Goal: Task Accomplishment & Management: Complete application form

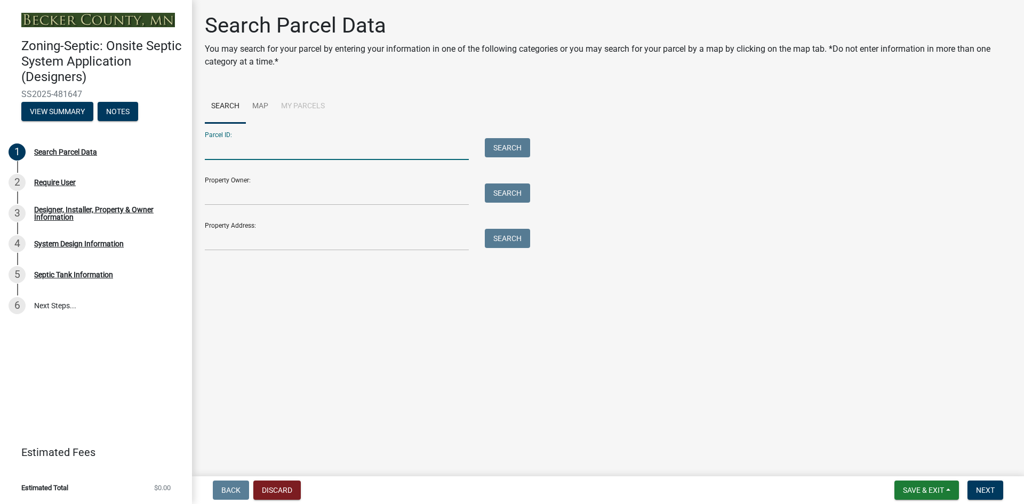
click at [219, 151] on input "Parcel ID:" at bounding box center [337, 149] width 264 height 22
type input "060094002"
click at [498, 149] on button "Search" at bounding box center [507, 147] width 45 height 19
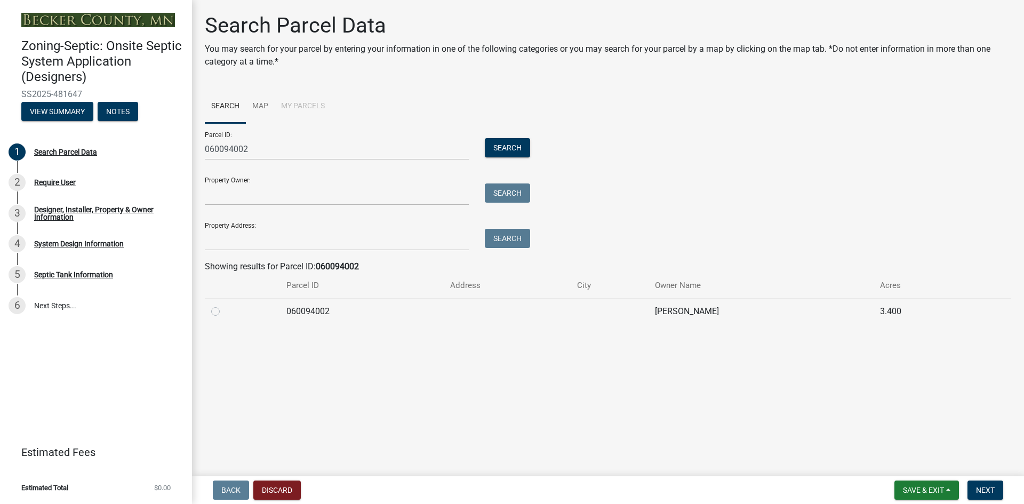
click at [224, 305] on label at bounding box center [224, 305] width 0 height 0
click at [224, 312] on input "radio" at bounding box center [227, 308] width 7 height 7
radio input "true"
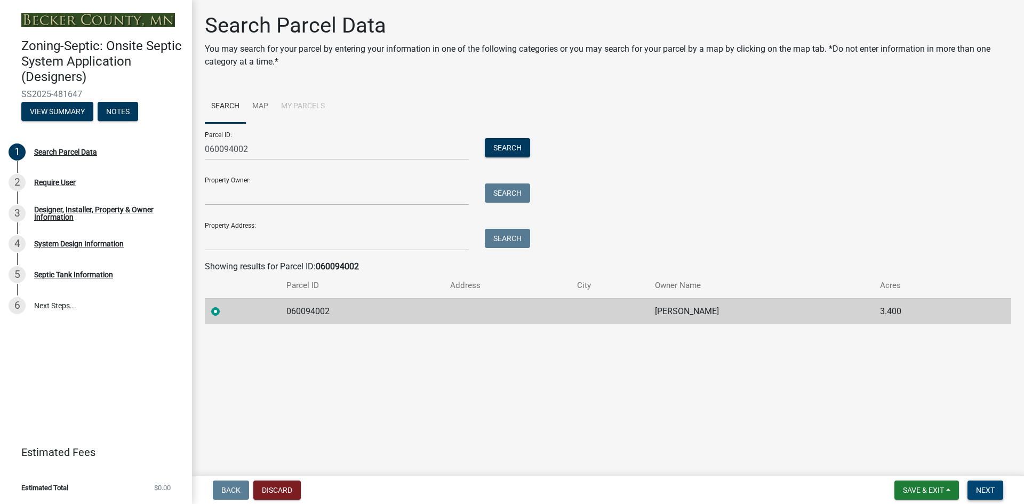
click at [988, 486] on span "Next" at bounding box center [985, 490] width 19 height 9
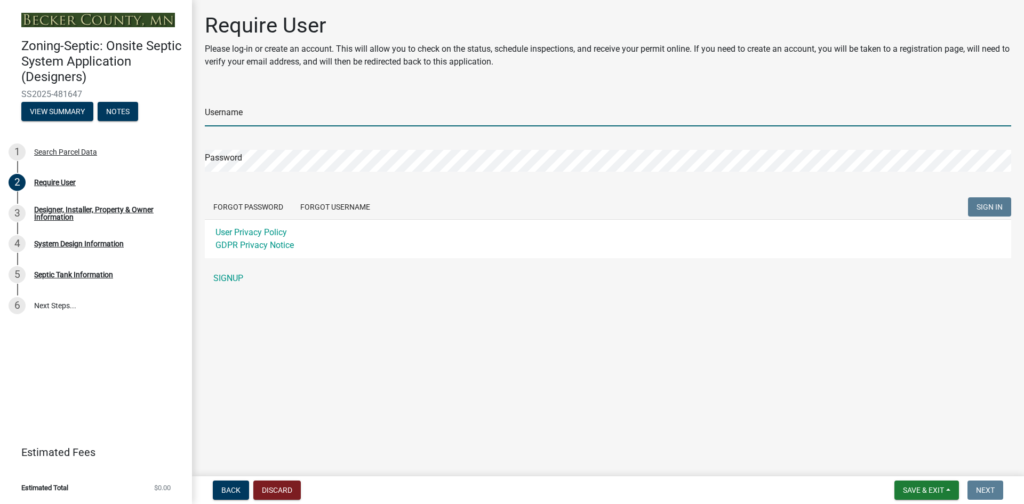
type input "DeweysSepticService"
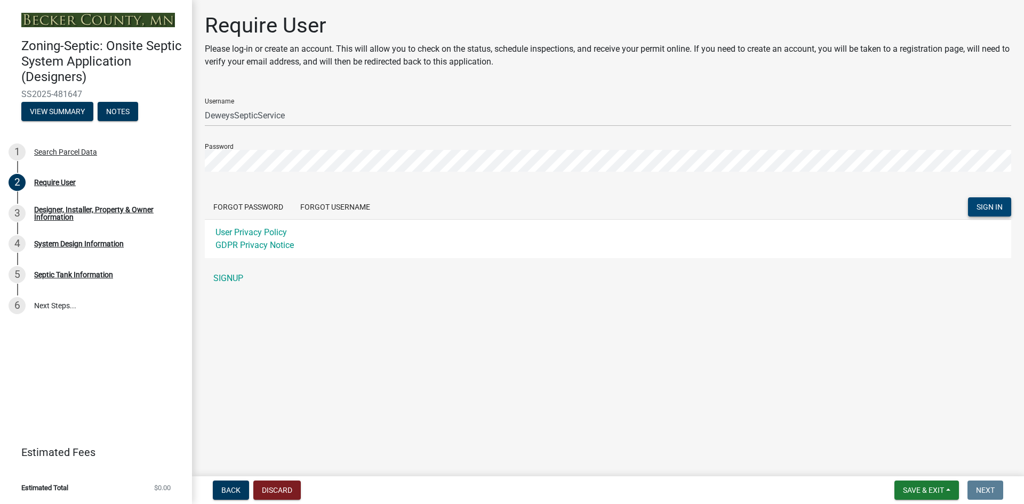
click at [993, 204] on span "SIGN IN" at bounding box center [990, 207] width 26 height 9
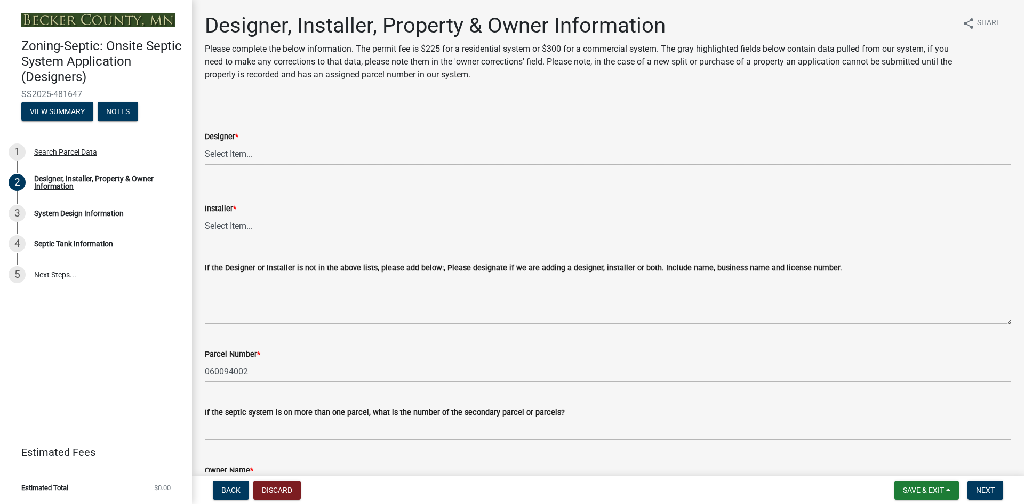
click at [223, 151] on select "Select Item... OTHER – Not listed (please add in next field and we will add to …" at bounding box center [608, 154] width 807 height 22
click at [205, 143] on select "Select Item... OTHER – Not listed (please add in next field and we will add to …" at bounding box center [608, 154] width 807 height 22
select select "d20f406a-04ce-403c-9b5c-eec541744772"
click at [230, 223] on select "Select Item... OTHER – Not listed (please add in next field and we will add to …" at bounding box center [608, 226] width 807 height 22
click at [205, 215] on select "Select Item... OTHER – Not listed (please add in next field and we will add to …" at bounding box center [608, 226] width 807 height 22
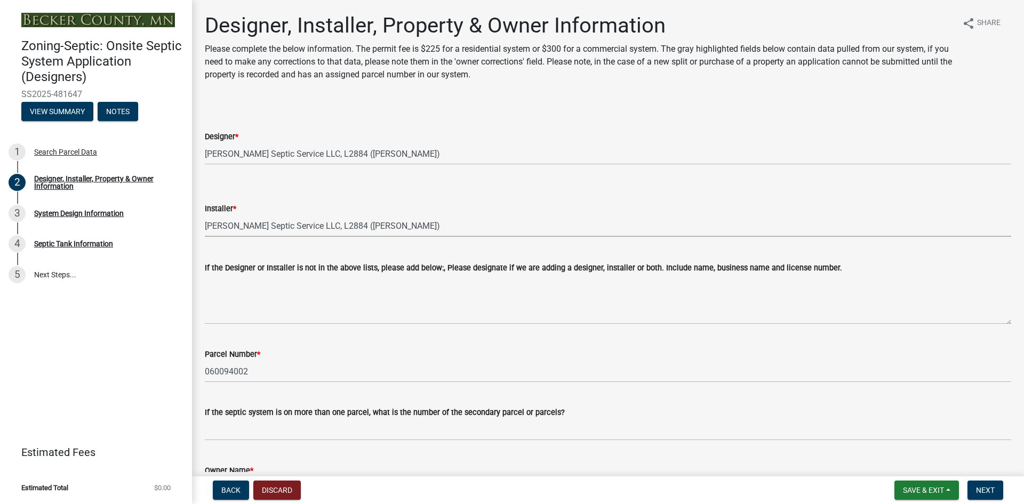
select select "9294db05-6c5b-4c2f-9460-1203ee41efa7"
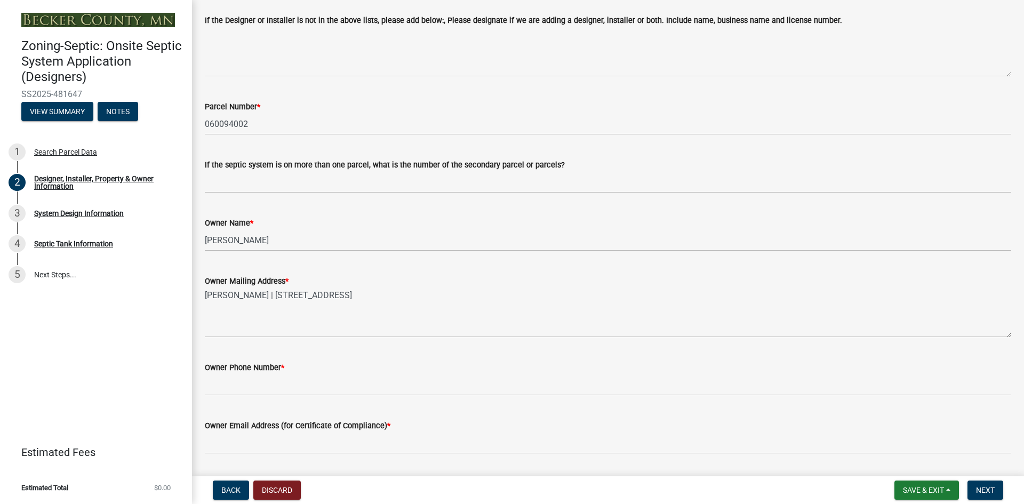
scroll to position [267, 0]
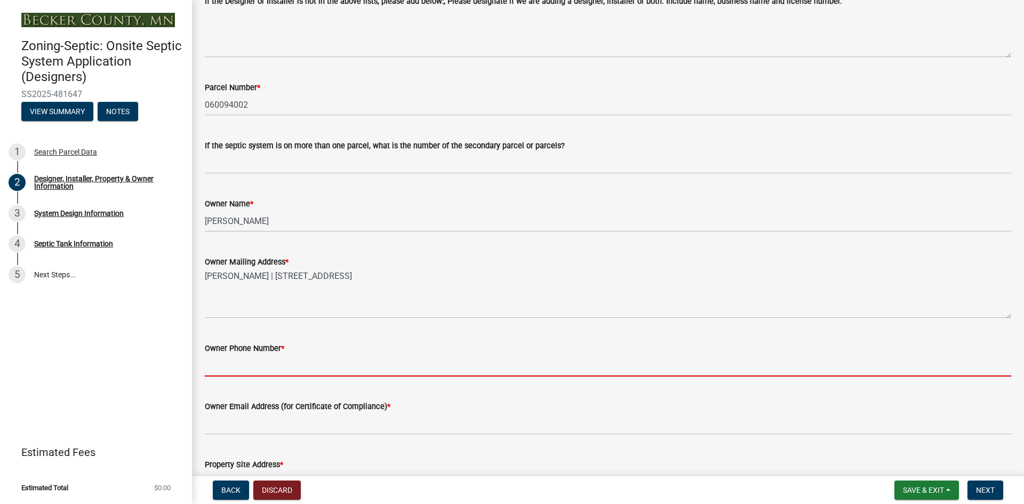
click at [219, 363] on input "Owner Phone Number *" at bounding box center [608, 366] width 807 height 22
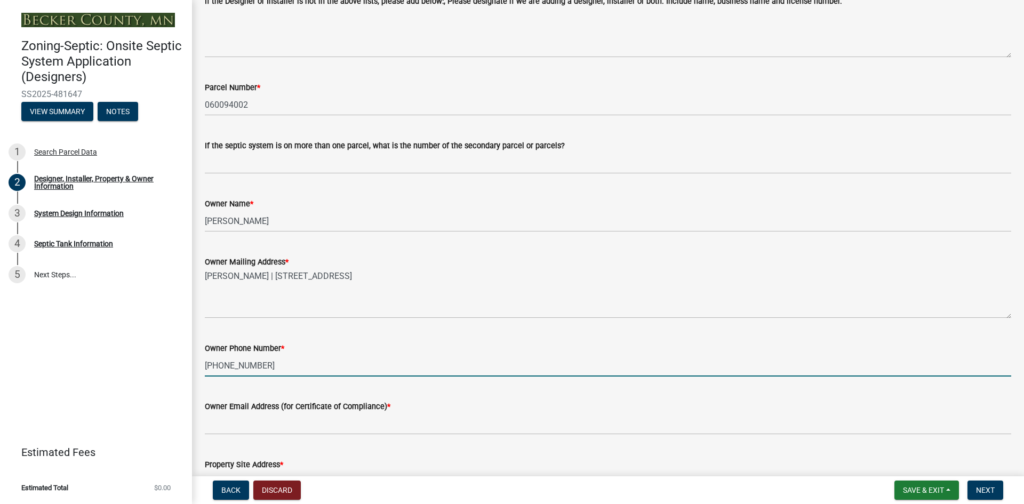
type input "[PHONE_NUMBER]"
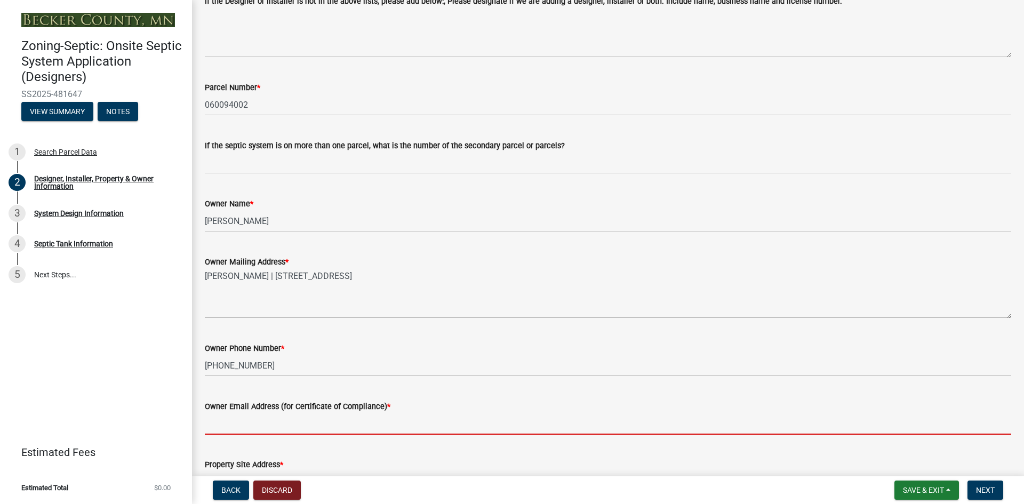
click at [228, 424] on input "Owner Email Address (for Certificate of Compliance) *" at bounding box center [608, 424] width 807 height 22
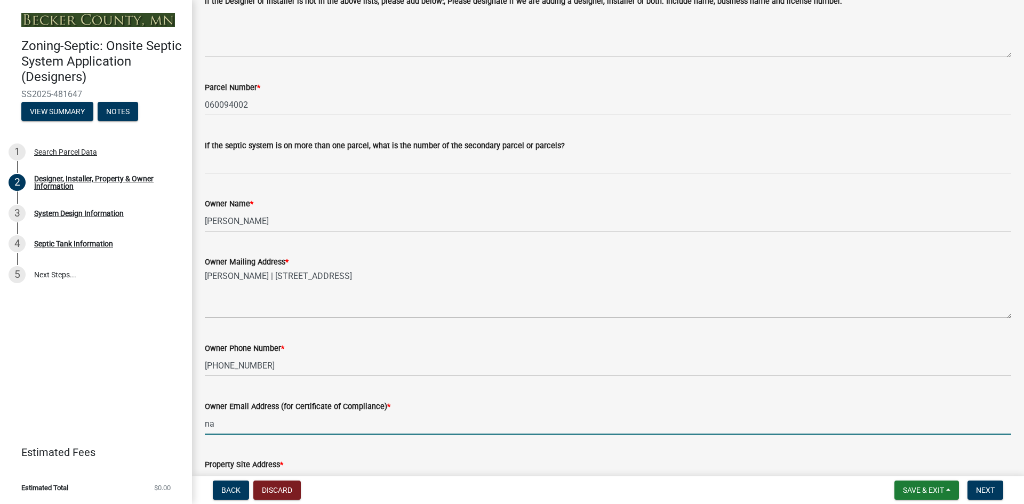
click at [323, 418] on input "na" at bounding box center [608, 424] width 807 height 22
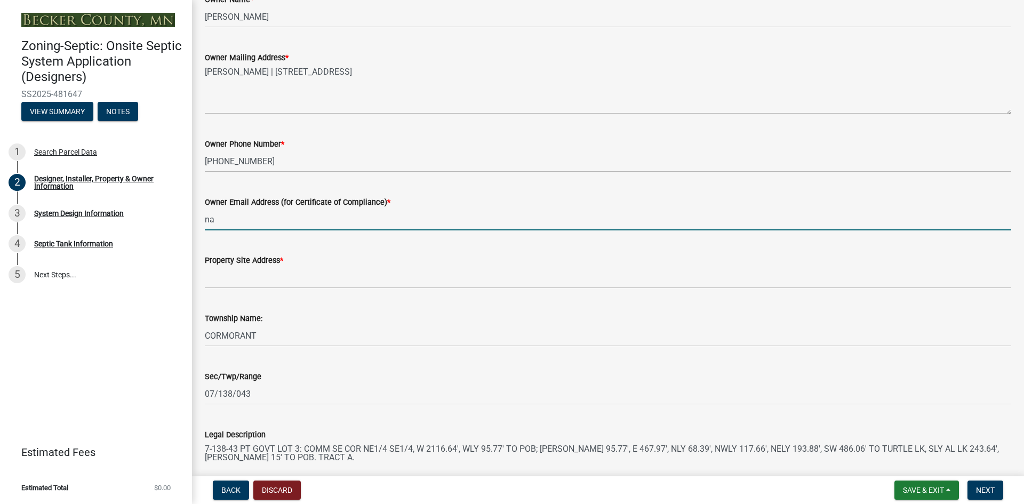
scroll to position [480, 0]
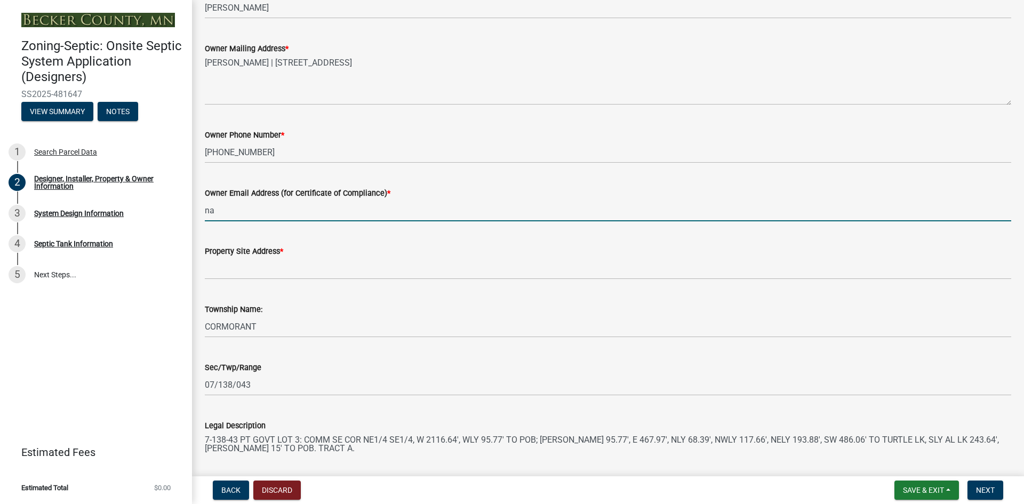
type input "na"
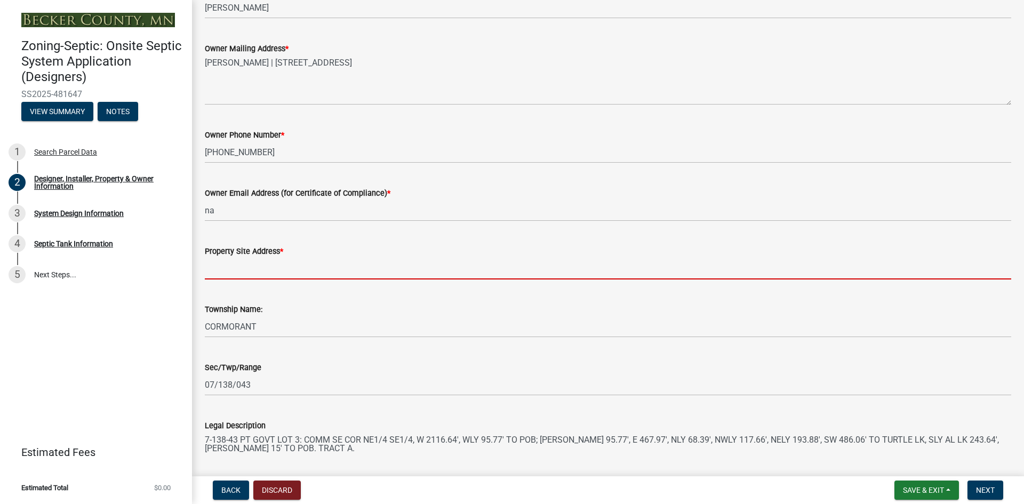
click at [250, 267] on input "Property Site Address *" at bounding box center [608, 269] width 807 height 22
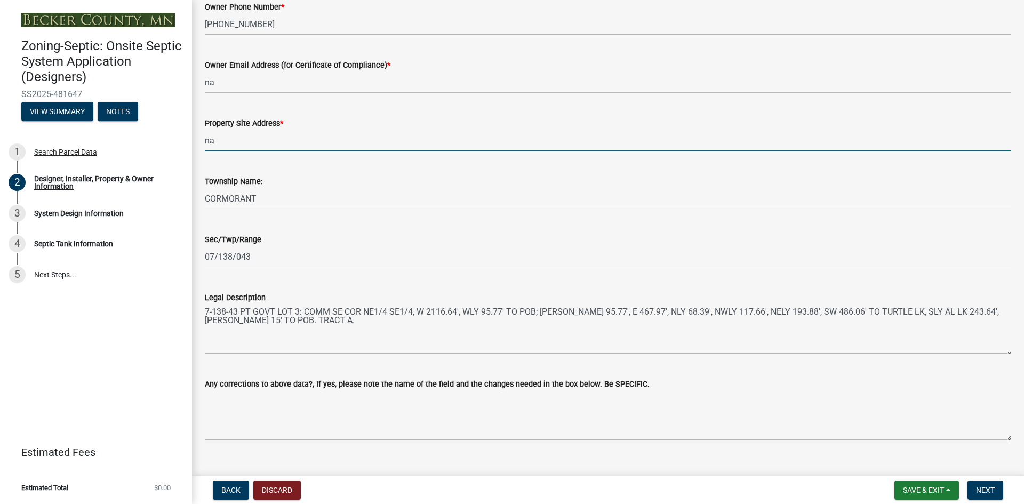
scroll to position [627, 0]
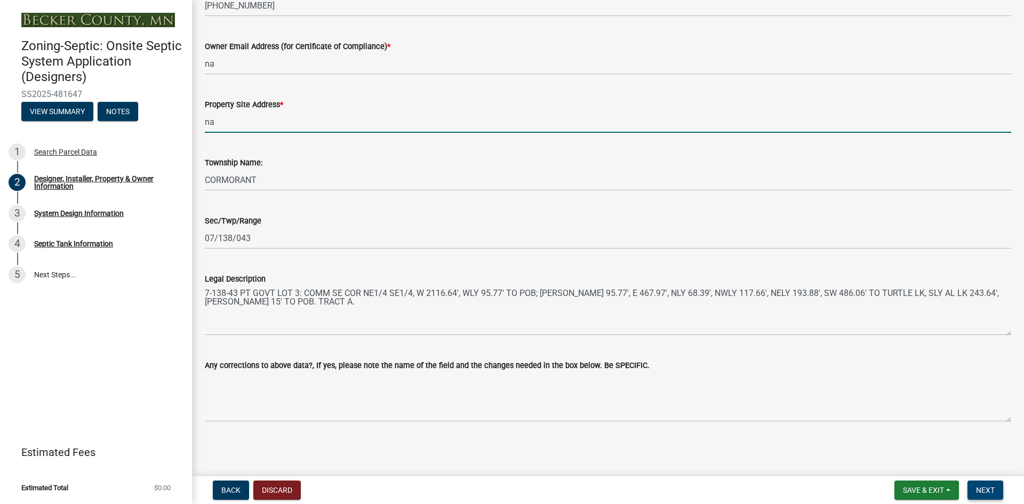
type input "na"
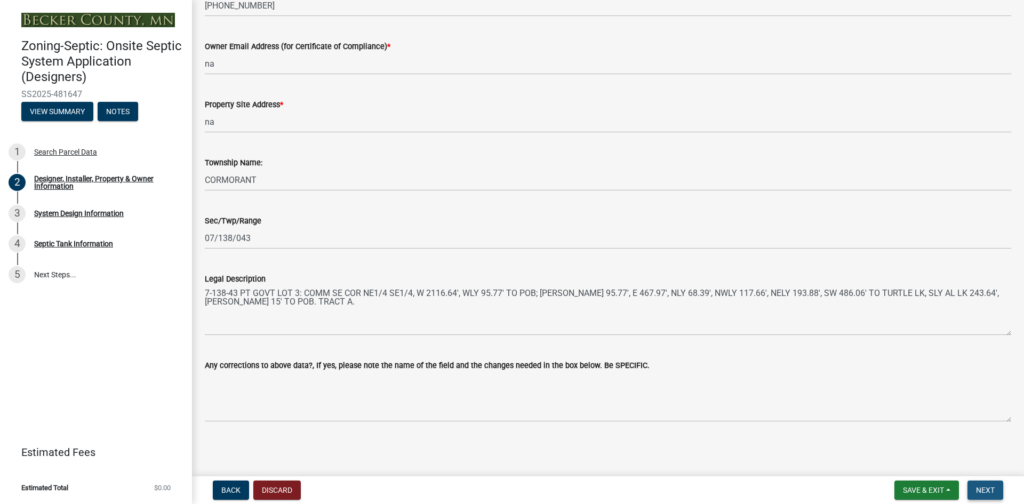
click at [986, 487] on span "Next" at bounding box center [985, 490] width 19 height 9
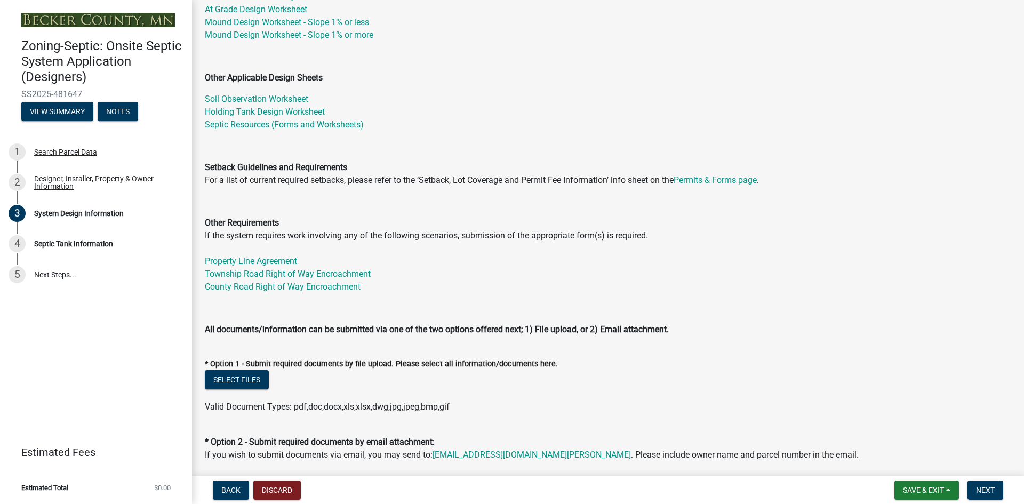
scroll to position [267, 0]
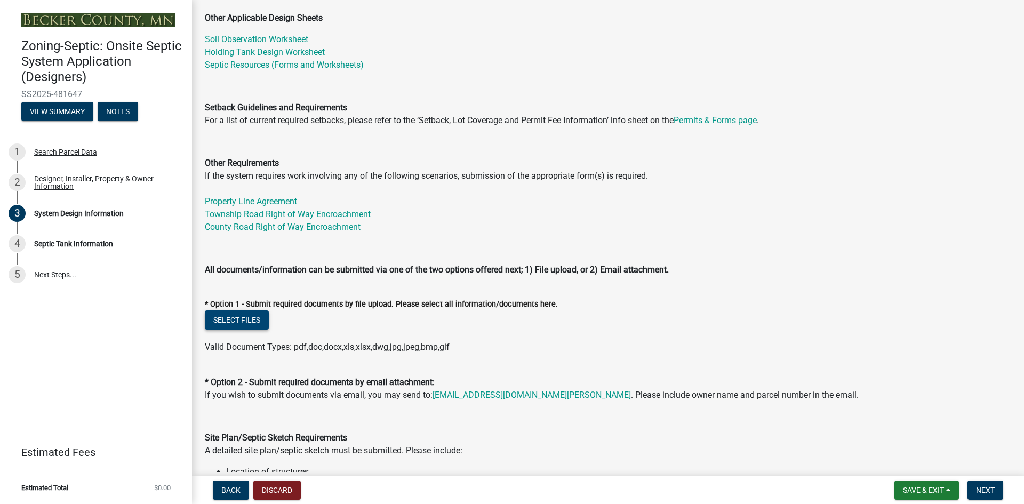
click at [261, 321] on button "Select files" at bounding box center [237, 319] width 64 height 19
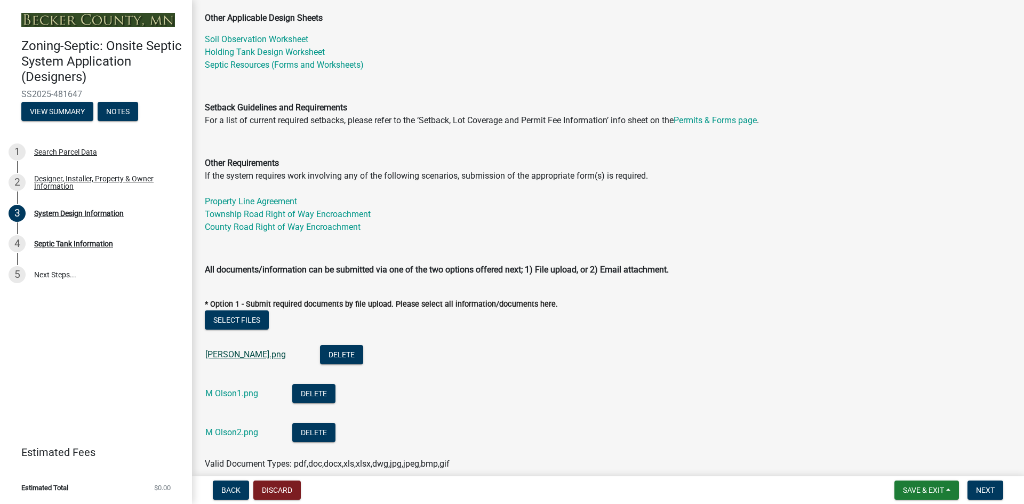
click at [224, 353] on link "[PERSON_NAME].png" at bounding box center [245, 354] width 81 height 10
click at [242, 395] on link "M Olson1.png" at bounding box center [231, 393] width 53 height 10
click at [227, 434] on link "M Olson2.png" at bounding box center [231, 432] width 53 height 10
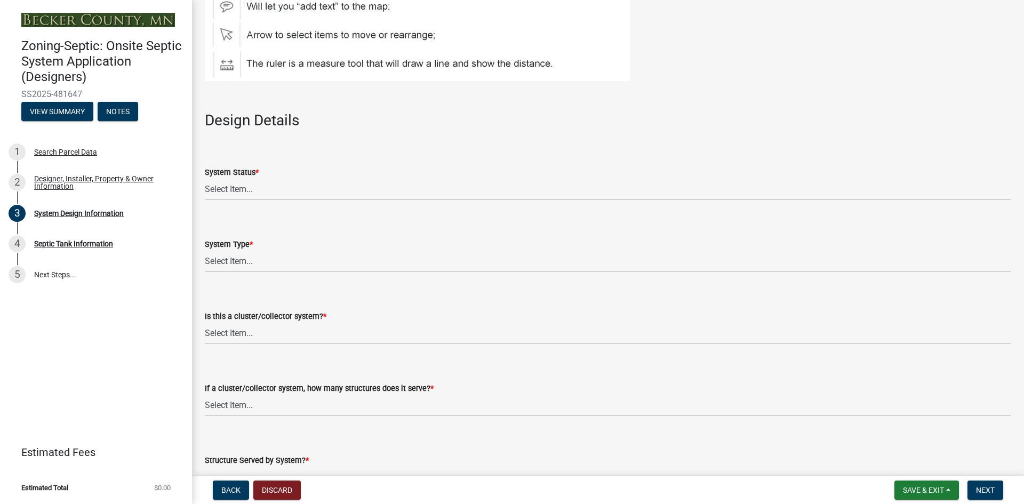
scroll to position [1280, 0]
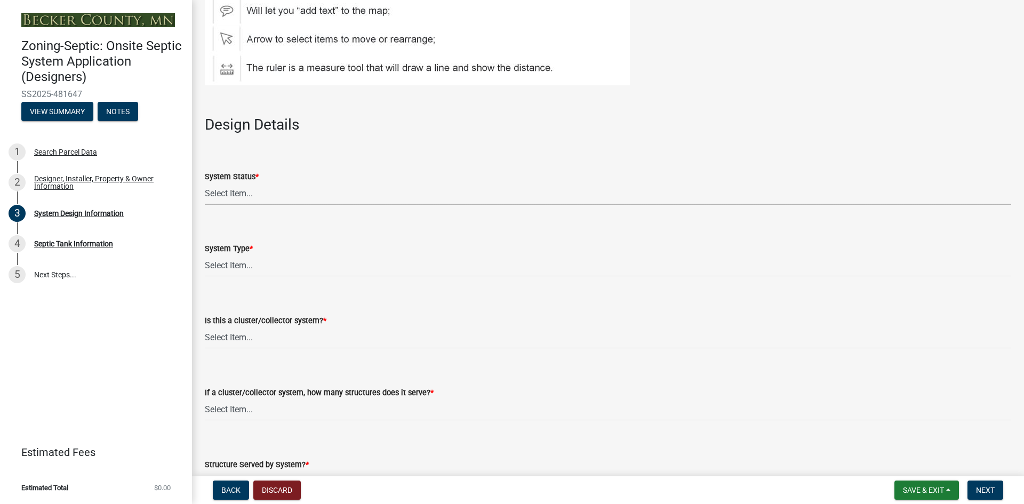
click at [243, 193] on select "Select Item... No Existing System Replacement System Failing System (Cesspool, …" at bounding box center [608, 194] width 807 height 22
click at [205, 183] on select "Select Item... No Existing System Replacement System Failing System (Cesspool, …" at bounding box center [608, 194] width 807 height 22
select select "8ba21533-2acf-4cc6-95e5-280e4aabd5a3"
click at [242, 273] on select "Select Item... Type I Type II Type III Type IV Type V" at bounding box center [608, 266] width 807 height 22
click at [205, 255] on select "Select Item... Type I Type II Type III Type IV Type V" at bounding box center [608, 266] width 807 height 22
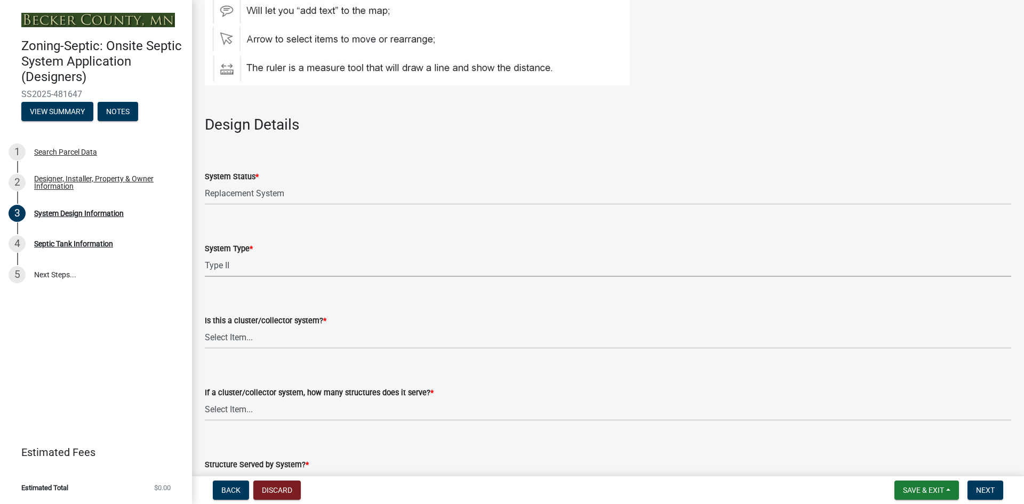
select select "d11049ea-91d0-42ef-8f23-5bc08afa6acf"
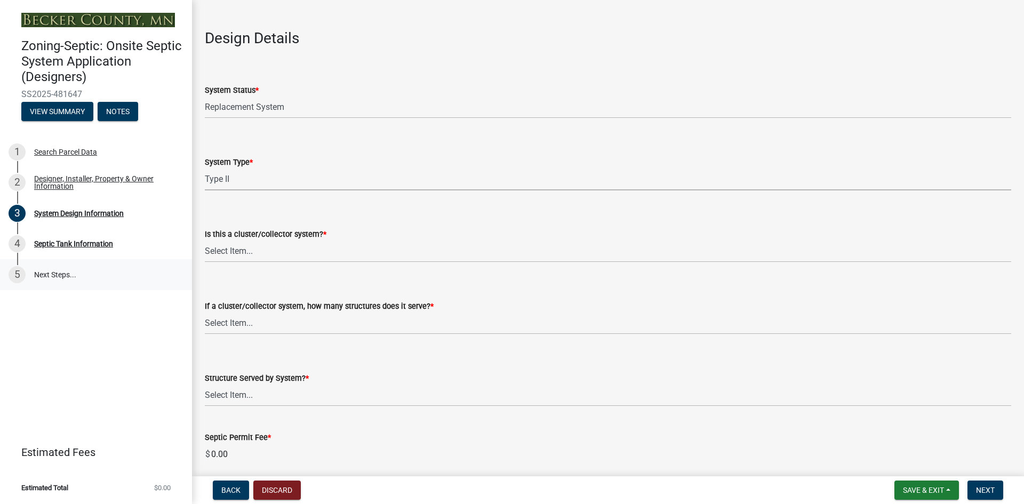
scroll to position [1387, 0]
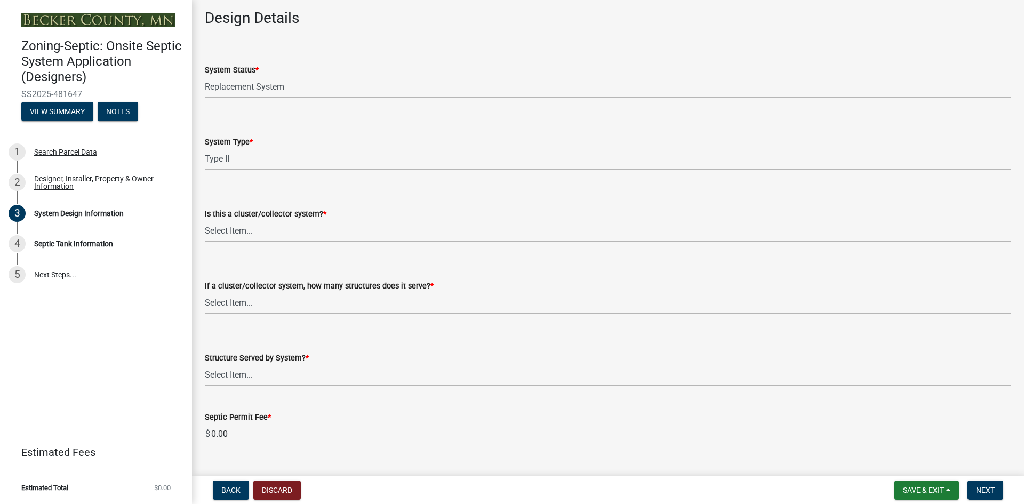
click at [229, 227] on select "Select Item... Yes No" at bounding box center [608, 231] width 807 height 22
click at [205, 220] on select "Select Item... Yes No" at bounding box center [608, 231] width 807 height 22
select select "011fbff4-a41d-4a75-9bd8-71c7e6c69e0d"
click at [228, 301] on select "Select Item... Not a cluster/collector system 1 2 3 4 5 6 7 8 9 10" at bounding box center [608, 303] width 807 height 22
click at [205, 292] on select "Select Item... Not a cluster/collector system 1 2 3 4 5 6 7 8 9 10" at bounding box center [608, 303] width 807 height 22
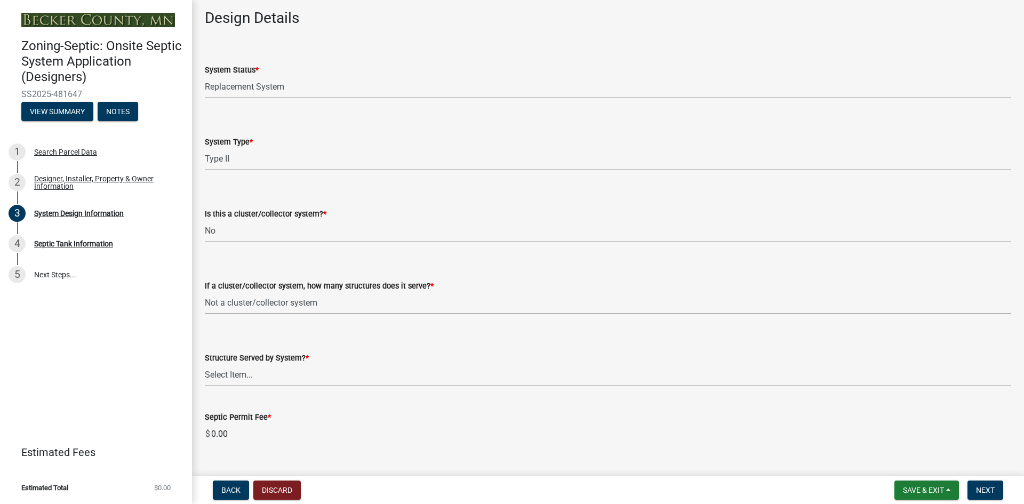
select select "85fdfef2-2683-4311-b5d5-5505f6411127"
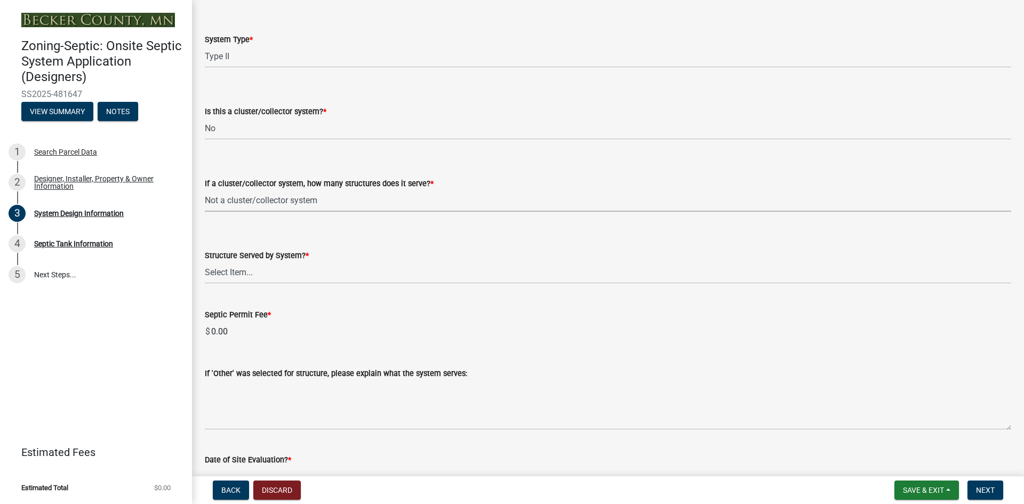
scroll to position [1494, 0]
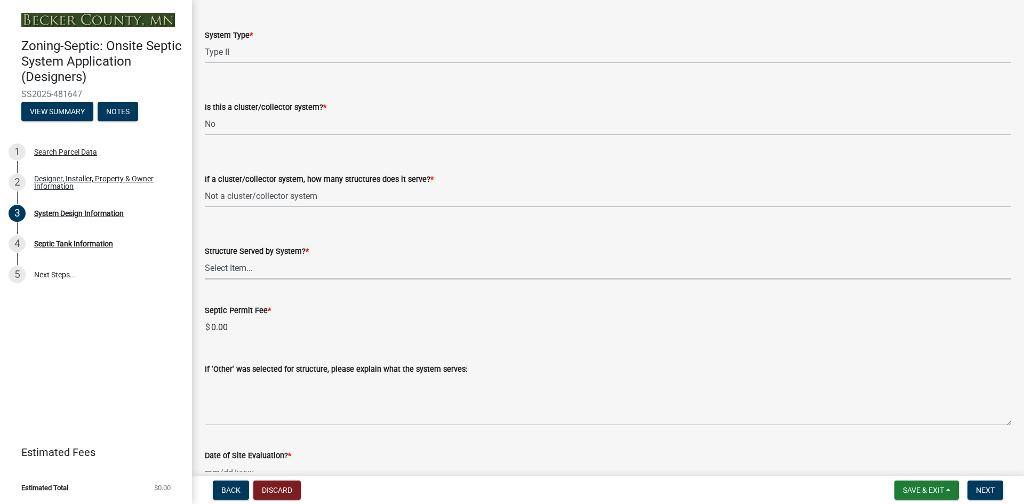
click at [213, 260] on select "Select Item... Commercial Resort Commercial - Non Resort Other Full-Time Dwelli…" at bounding box center [608, 269] width 807 height 22
click at [205, 258] on select "Select Item... Commercial Resort Commercial - Non Resort Other Full-Time Dwelli…" at bounding box center [608, 269] width 807 height 22
select select "bbba294c-e7e6-4483-b1a0-88fbc7e04017"
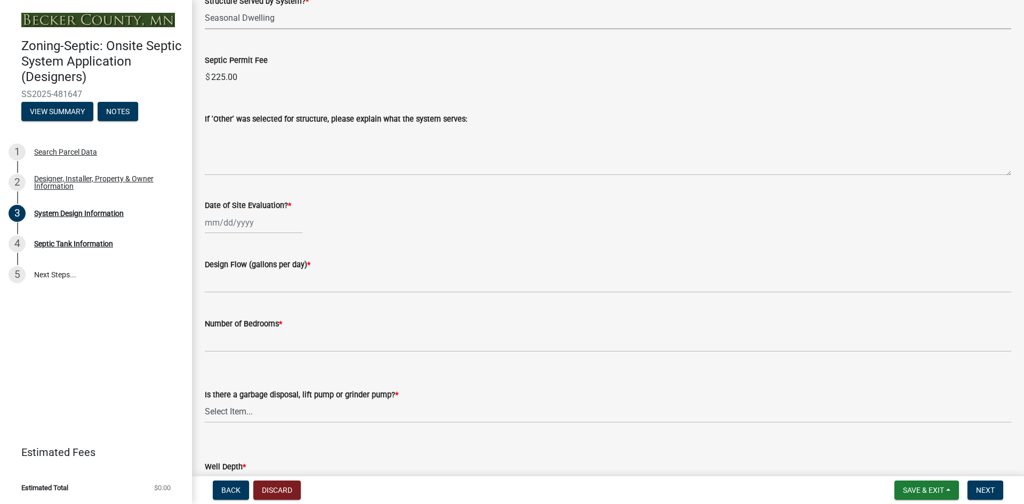
scroll to position [1760, 0]
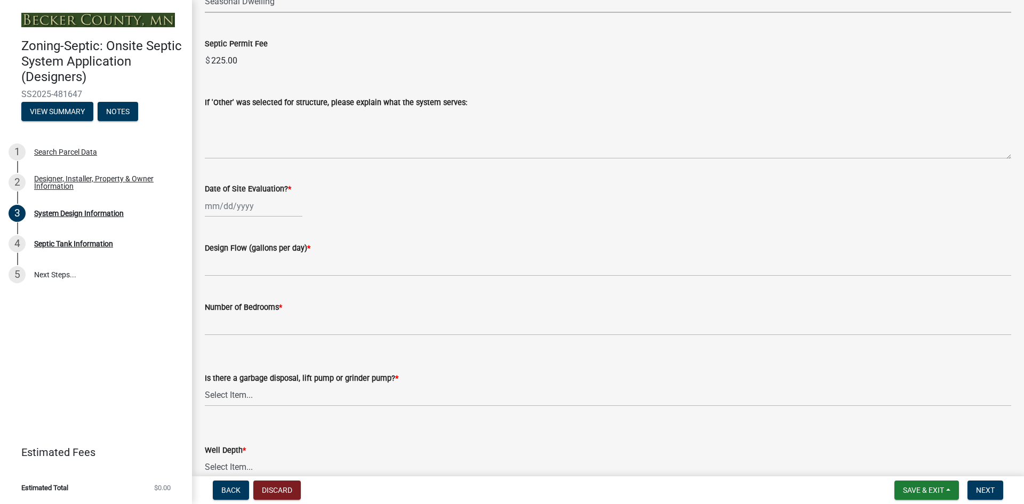
click at [225, 205] on div at bounding box center [254, 206] width 98 height 22
select select "9"
select select "2025"
click at [285, 261] on div "5" at bounding box center [283, 262] width 17 height 17
type input "[DATE]"
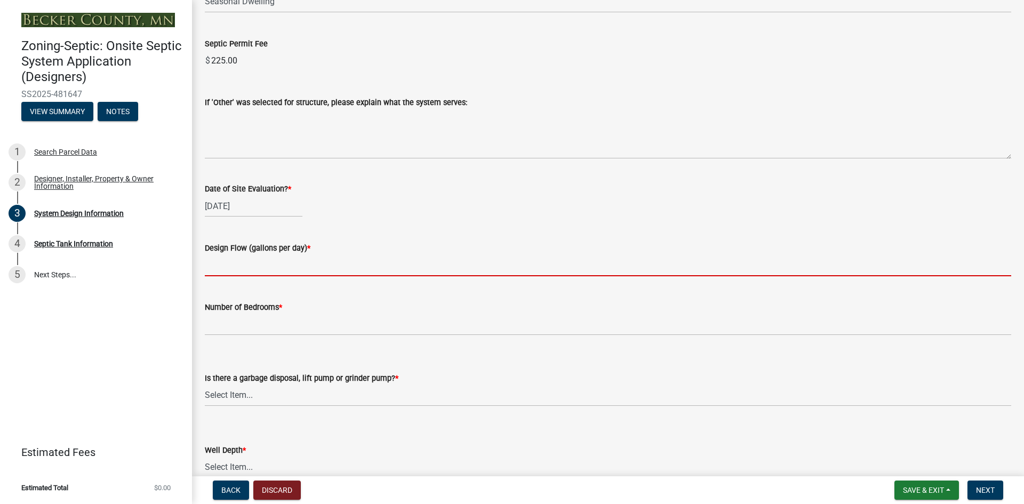
click at [265, 265] on input "text" at bounding box center [608, 265] width 807 height 22
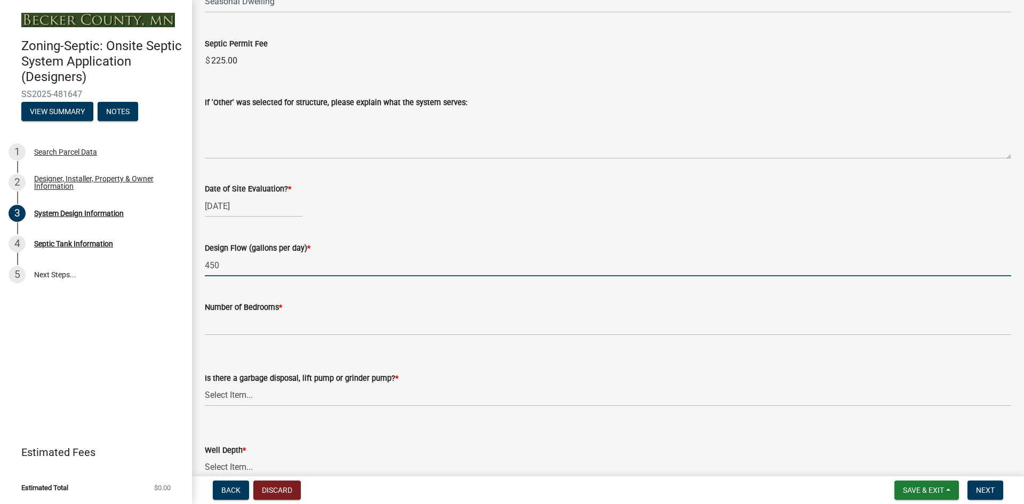
type input "450"
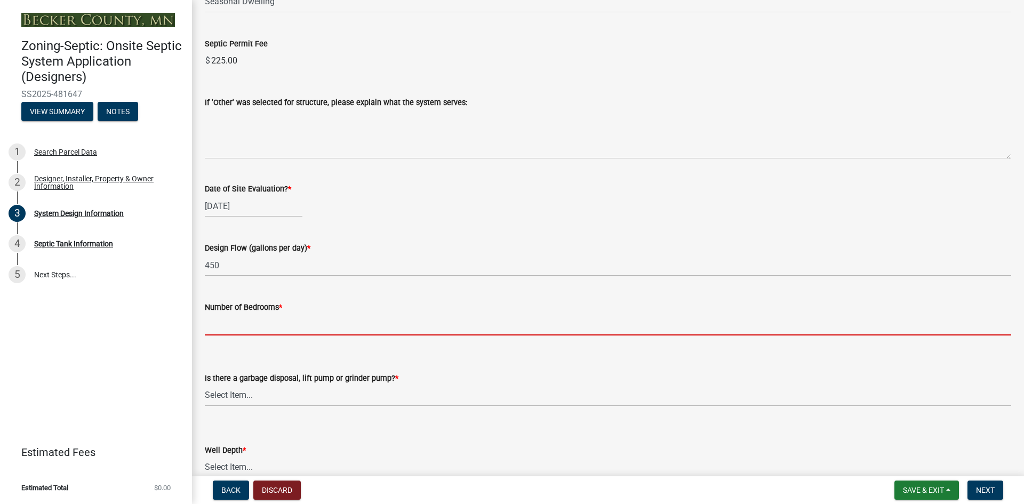
click at [273, 315] on input "Number of Bedrooms *" at bounding box center [608, 325] width 807 height 22
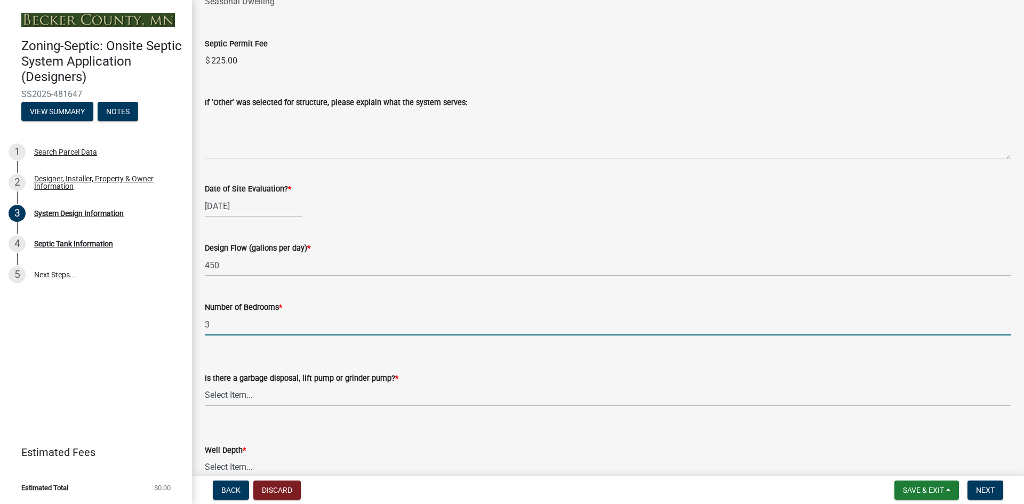
type input "3"
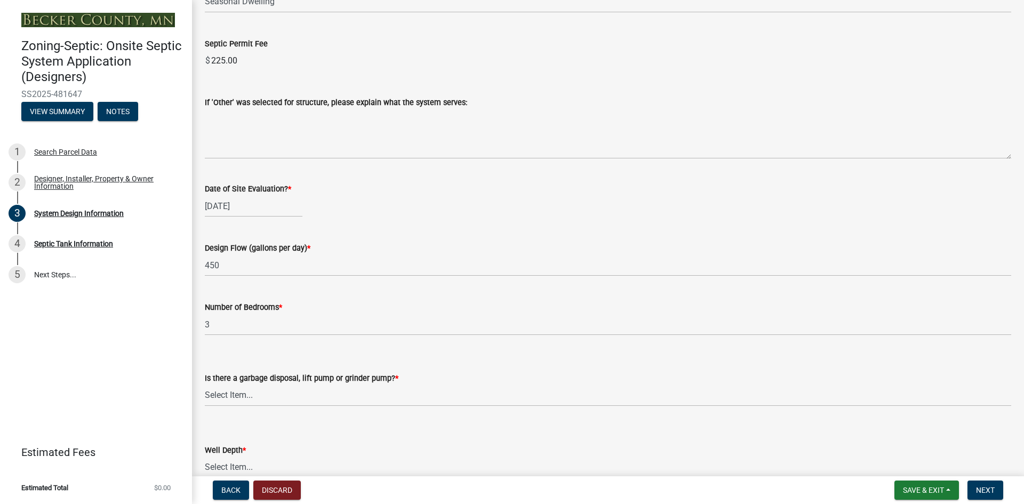
click at [453, 411] on wm-data-entity-input "Is there a garbage disposal, lift pump or grinder pump? * Select Item... Yes No" at bounding box center [608, 380] width 807 height 72
click at [229, 395] on select "Select Item... Yes No" at bounding box center [608, 396] width 807 height 22
click at [205, 385] on select "Select Item... Yes No" at bounding box center [608, 396] width 807 height 22
select select "ba735beb-519e-40f0-ae20-62d65fc4c46b"
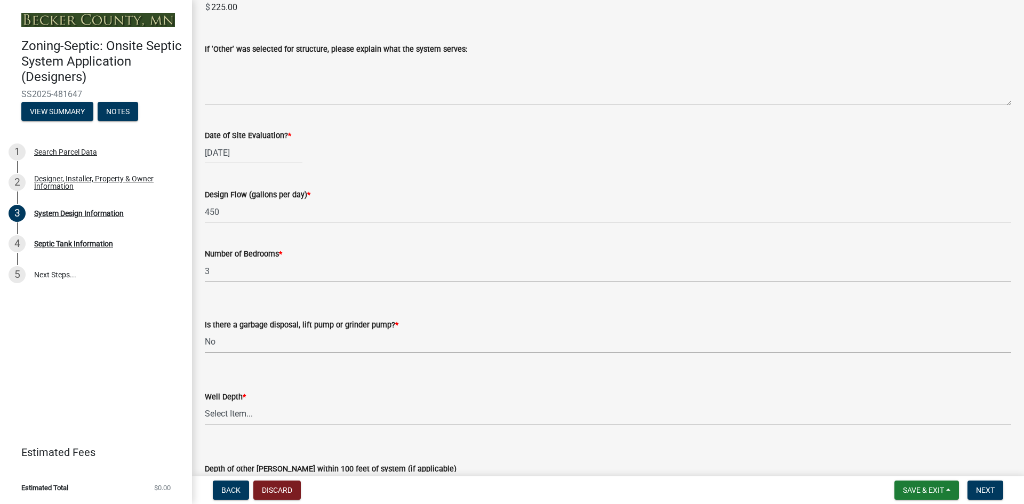
scroll to position [1974, 0]
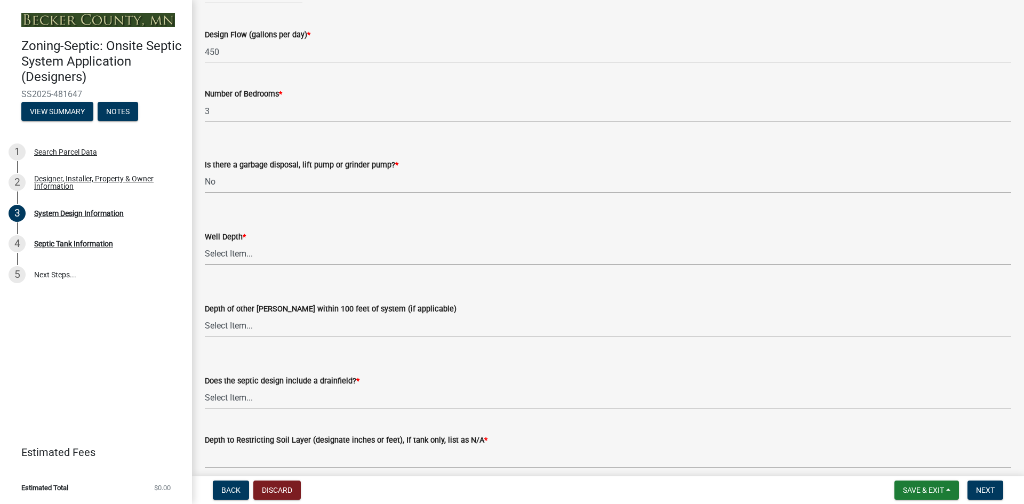
click at [234, 252] on select "Select Item... Deep Well Shallow Well Well not yet installed - To be drilled No…" at bounding box center [608, 254] width 807 height 22
click at [205, 243] on select "Select Item... Deep Well Shallow Well Well not yet installed - To be drilled No…" at bounding box center [608, 254] width 807 height 22
select select "ef698bf5-6172-44c1-9ffb-522c07469aed"
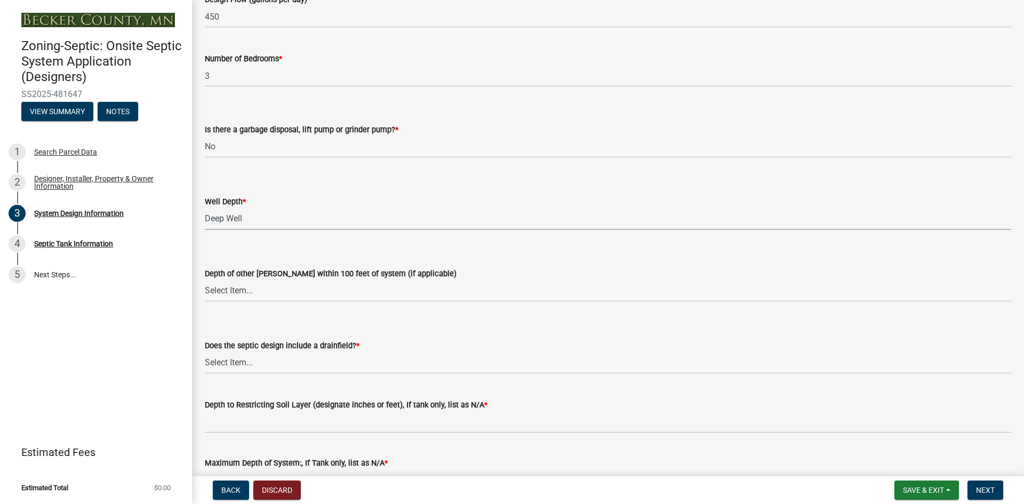
scroll to position [2027, 0]
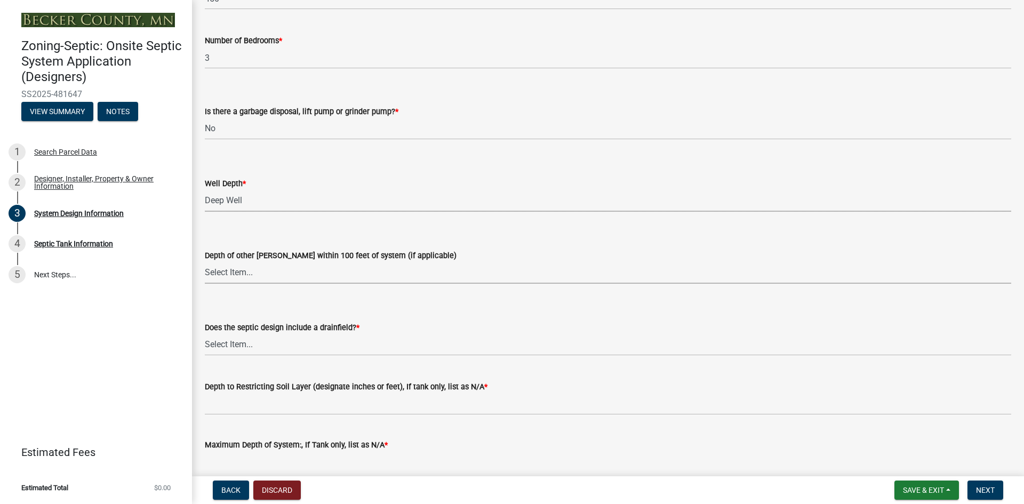
click at [230, 270] on select "Select Item... Deep Well Shallow Well No other [PERSON_NAME]" at bounding box center [608, 273] width 807 height 22
click at [205, 262] on select "Select Item... Deep Well Shallow Well No other [PERSON_NAME]" at bounding box center [608, 273] width 807 height 22
select select "384fc250-a67e-4e5e-a6e0-19116deb63e7"
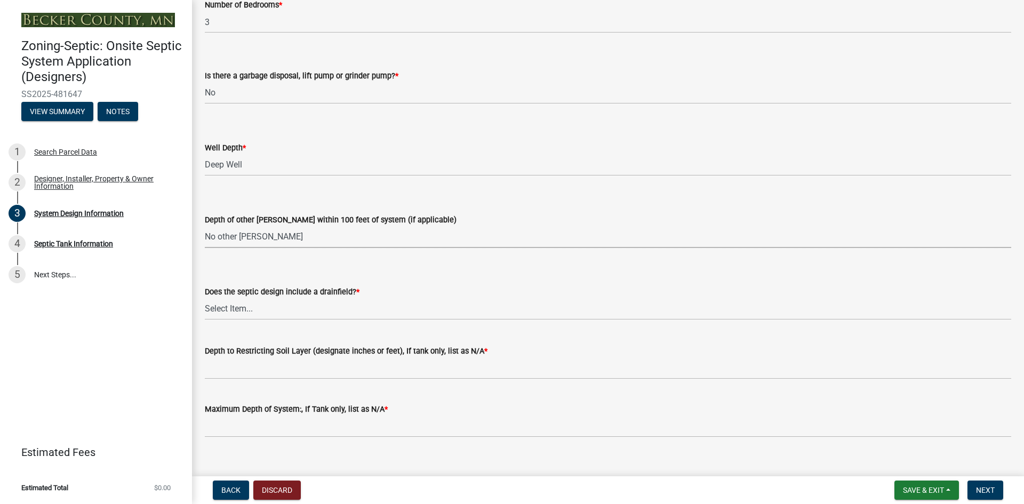
scroll to position [2078, 0]
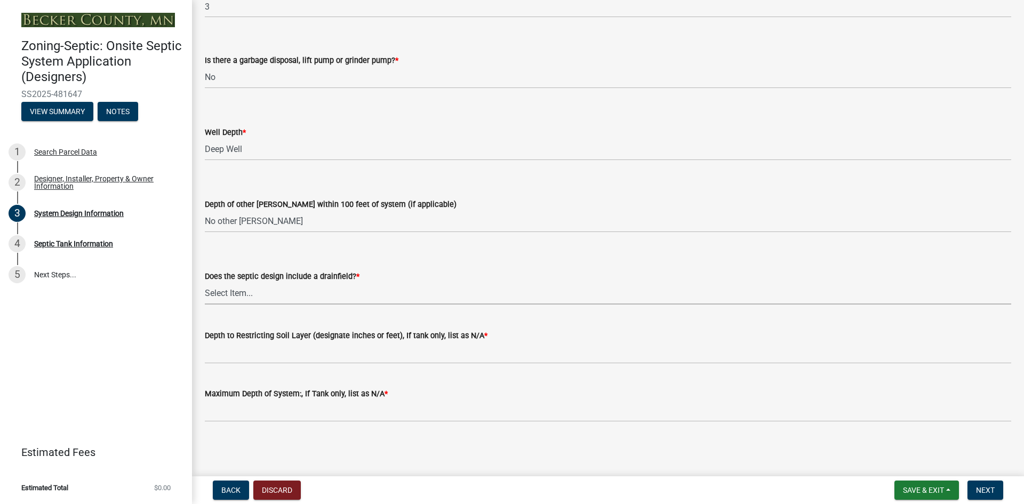
click at [222, 291] on select "Select Item... Yes No Existing - COC must by submitted" at bounding box center [608, 294] width 807 height 22
click at [205, 283] on select "Select Item... Yes No Existing - COC must by submitted" at bounding box center [608, 294] width 807 height 22
select select "1beac6bb-92f1-48fc-a43d-dd4fbc824110"
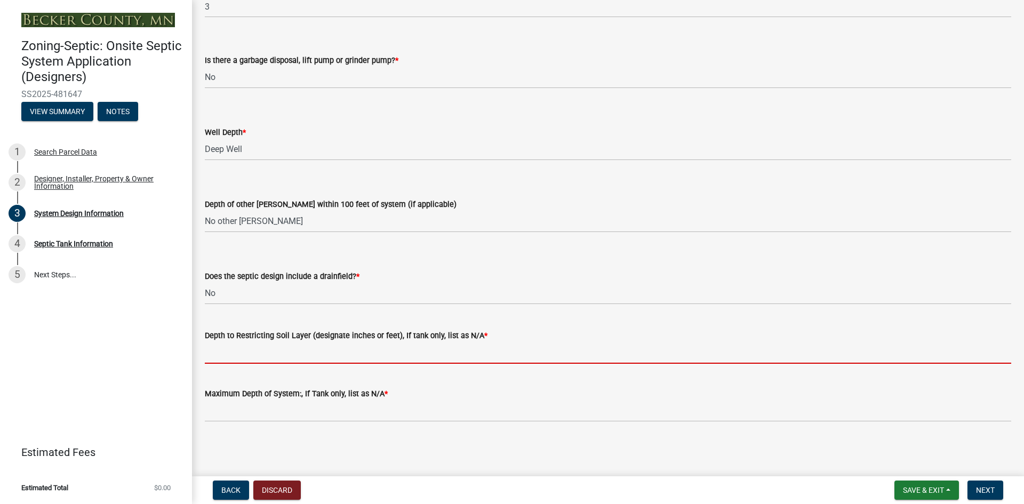
click at [277, 356] on input "Depth to Restricting Soil Layer (designate inches or feet), If tank only, list …" at bounding box center [608, 353] width 807 height 22
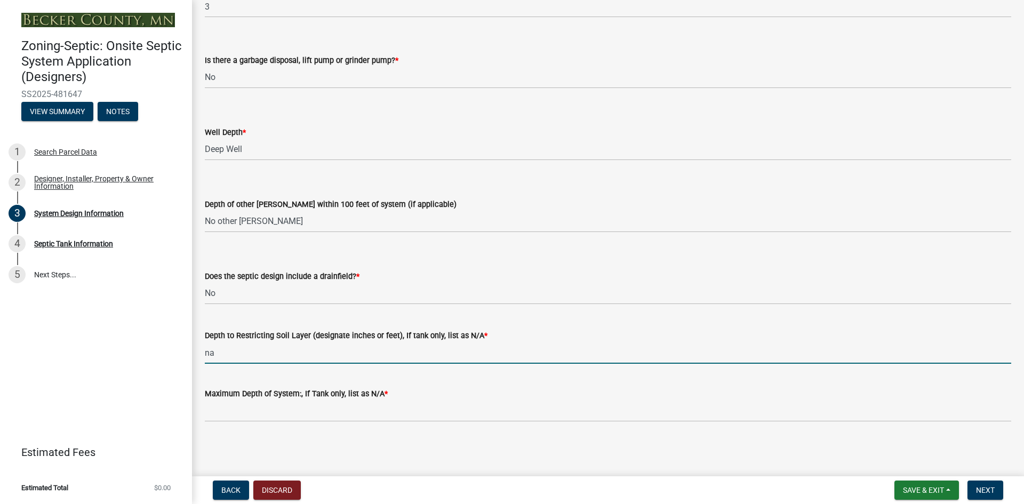
type input "na"
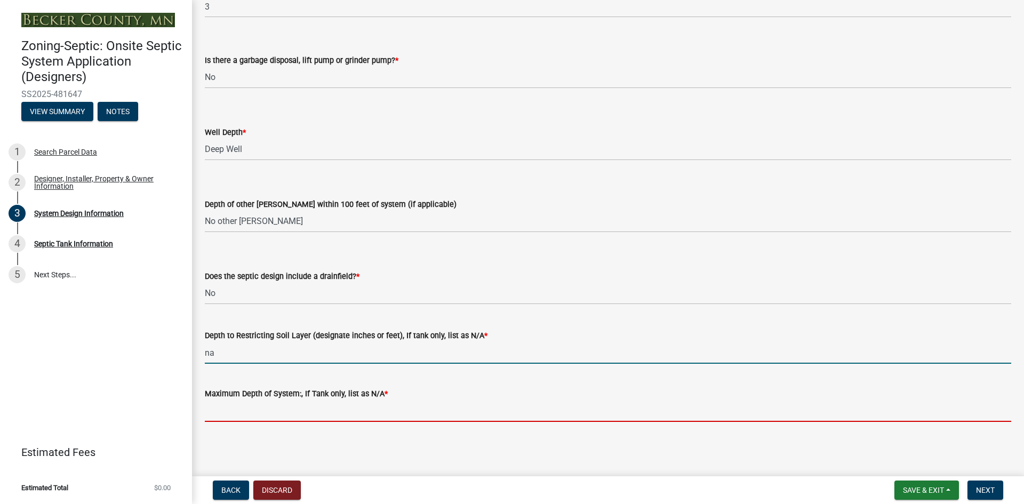
click at [257, 412] on input "Maximum Depth of System:, If Tank only, list as N/A *" at bounding box center [608, 411] width 807 height 22
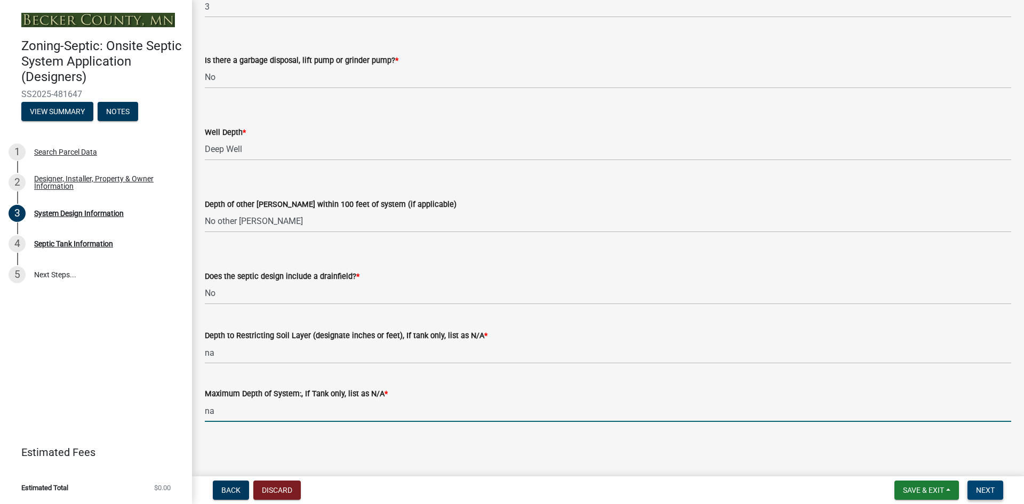
type input "na"
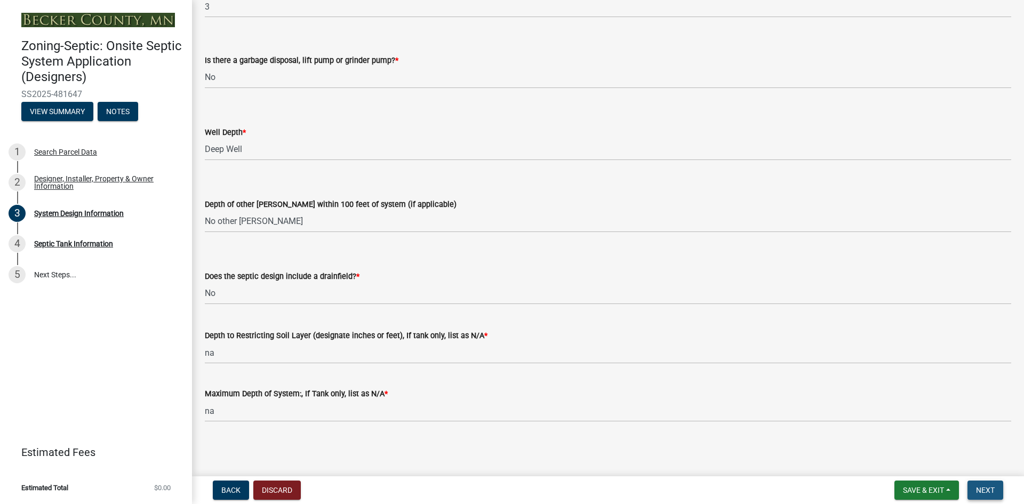
click at [985, 491] on span "Next" at bounding box center [985, 490] width 19 height 9
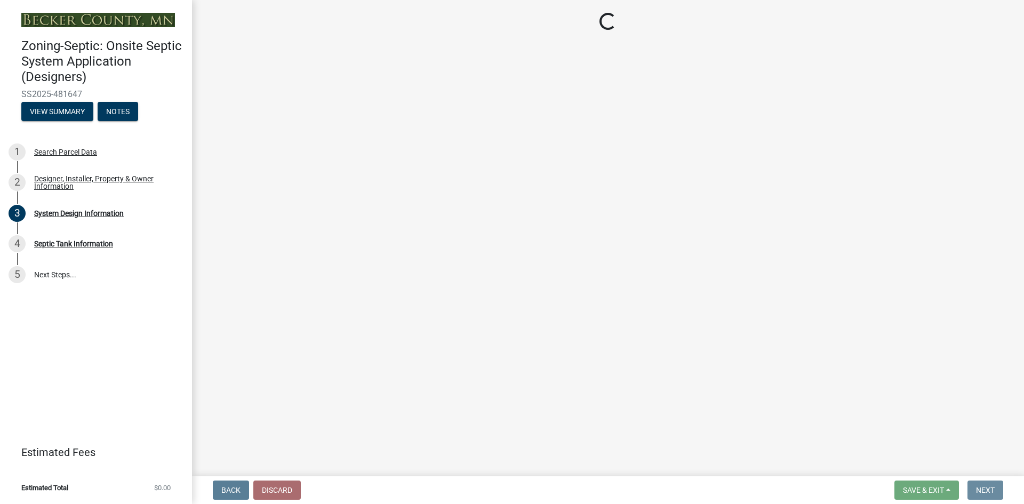
scroll to position [0, 0]
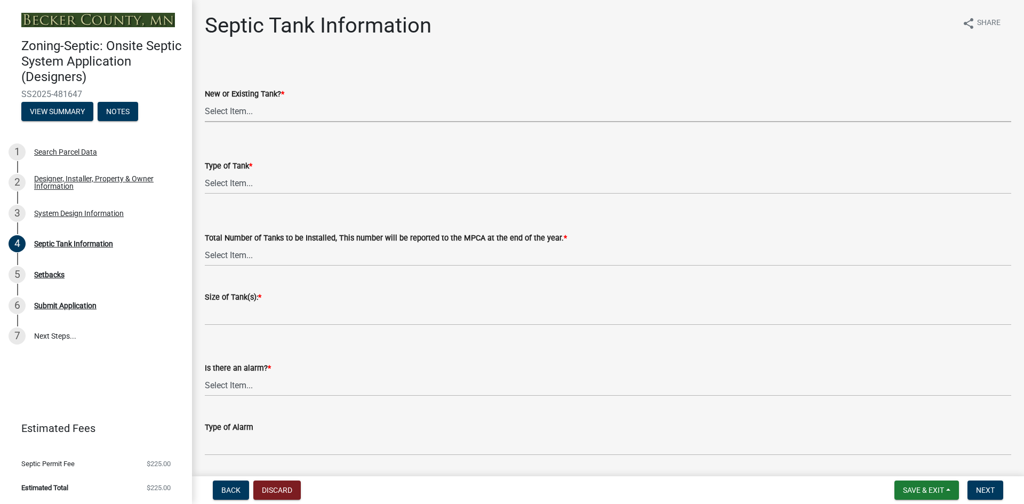
click at [253, 104] on select "Select Item... New Existing Both -New and Existing Tank" at bounding box center [608, 111] width 807 height 22
click at [205, 100] on select "Select Item... New Existing Both -New and Existing Tank" at bounding box center [608, 111] width 807 height 22
select select "f9fbe67c-c1cf-4a63-8ad4-799ce56b7f21"
click at [238, 182] on select "Select Item... Single Septic Tank Compartmented Tank Single Tank plus Compartme…" at bounding box center [608, 183] width 807 height 22
click at [205, 172] on select "Select Item... Single Septic Tank Compartmented Tank Single Tank plus Compartme…" at bounding box center [608, 183] width 807 height 22
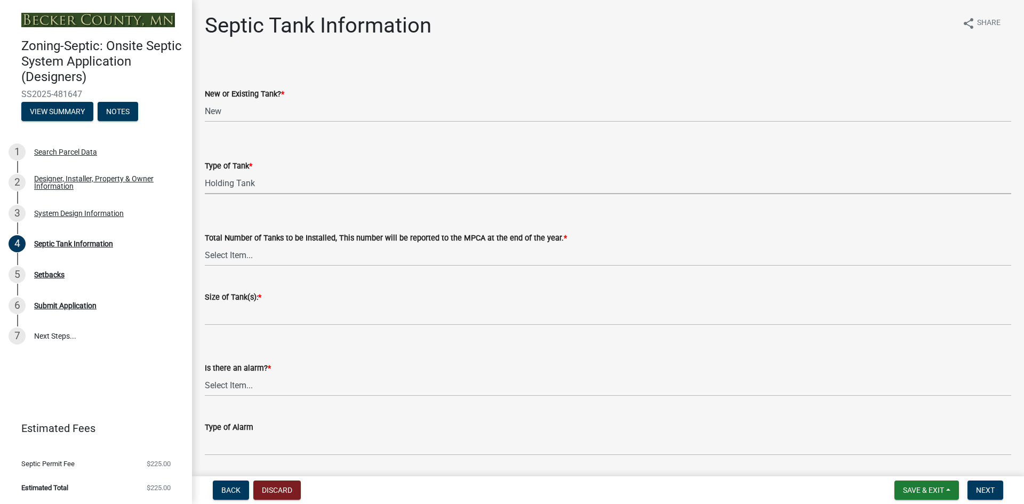
select select "fe57a0e5-df0b-49ed-be87-b1b1dff725c1"
click at [224, 253] on select "Select Item... 0 1 2 3 4" at bounding box center [608, 255] width 807 height 22
click at [205, 244] on select "Select Item... 0 1 2 3 4" at bounding box center [608, 255] width 807 height 22
select select "52556460-45fa-4026-a6c2-c70bb0823cb5"
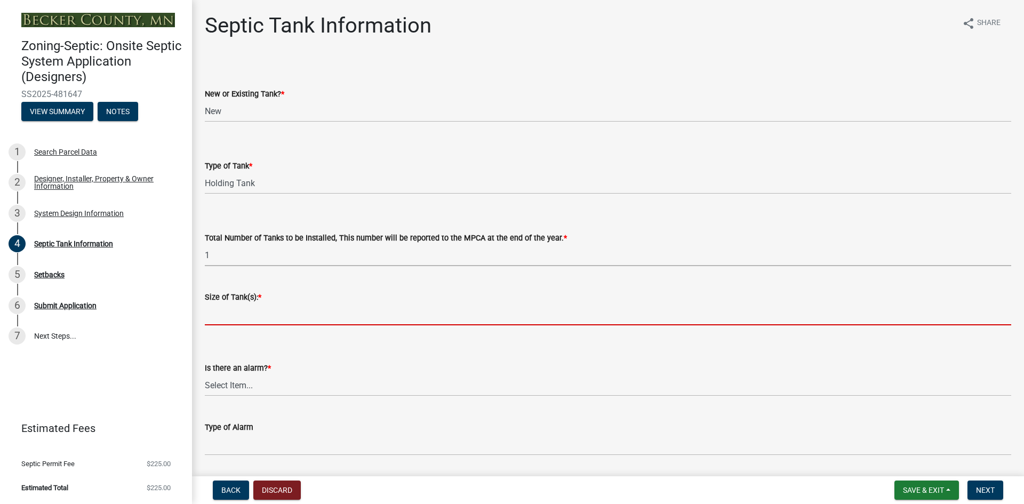
click at [219, 306] on input "Size of Tank(s): *" at bounding box center [608, 315] width 807 height 22
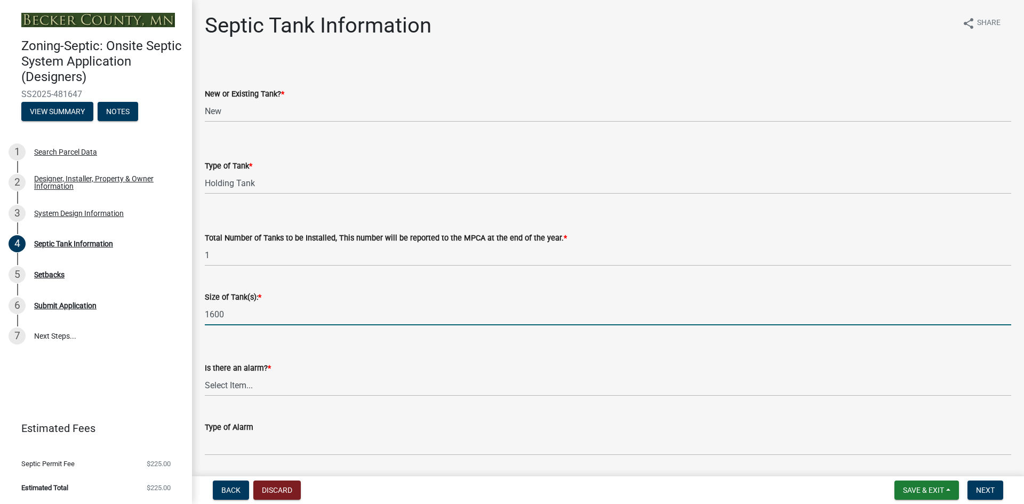
type input "1600"
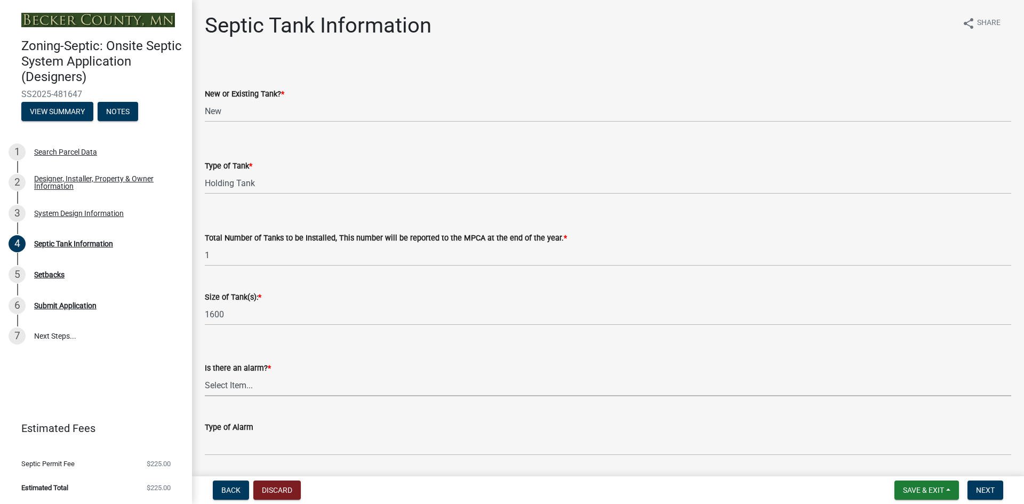
click at [230, 384] on select "Select Item... Yes No" at bounding box center [608, 385] width 807 height 22
click at [205, 374] on select "Select Item... Yes No" at bounding box center [608, 385] width 807 height 22
select select "c84d9e4c-2287-4d2e-9ef7-9874a7456ee3"
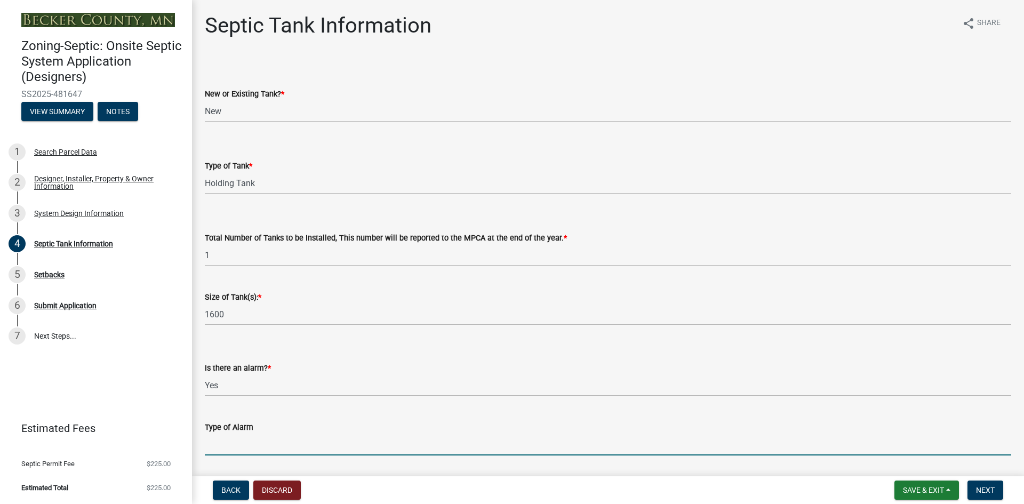
click at [245, 440] on input "Type of Alarm" at bounding box center [608, 445] width 807 height 22
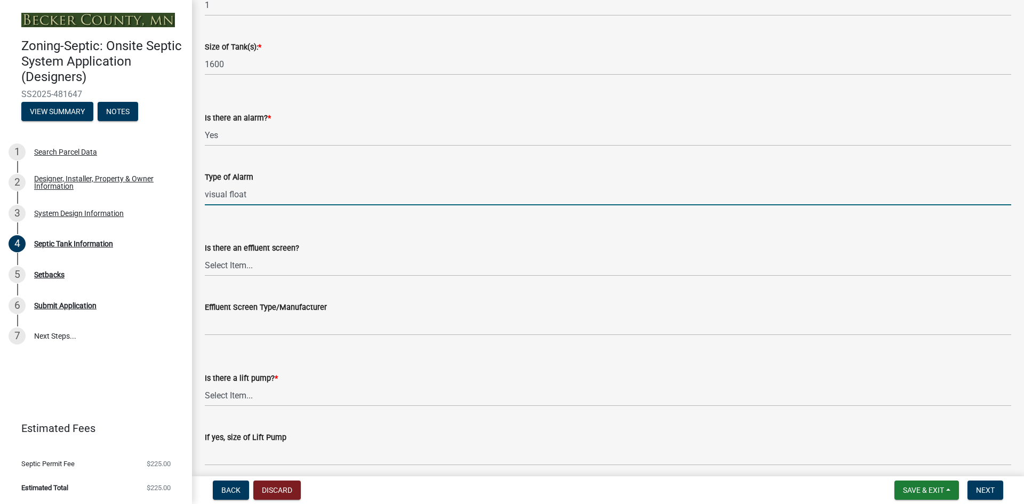
scroll to position [267, 0]
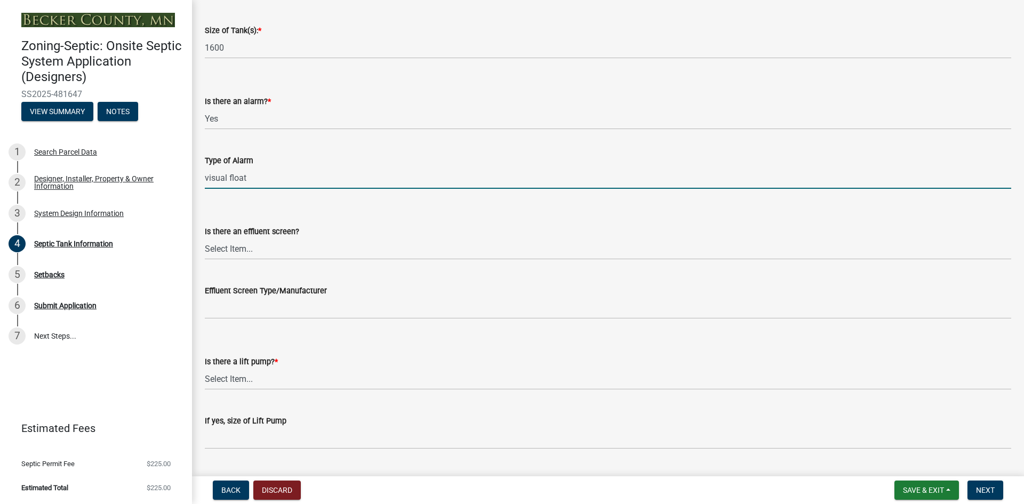
type input "visual float"
click at [231, 376] on select "Select Item... Yes No" at bounding box center [608, 379] width 807 height 22
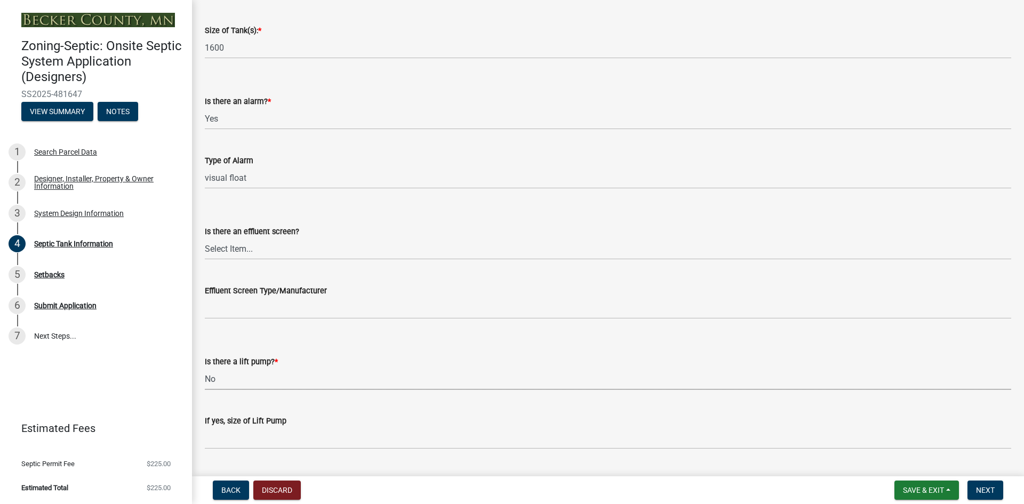
click at [205, 368] on select "Select Item... Yes No" at bounding box center [608, 379] width 807 height 22
select select "ba43cfd8-3223-4e93-a41d-8bc71aa45820"
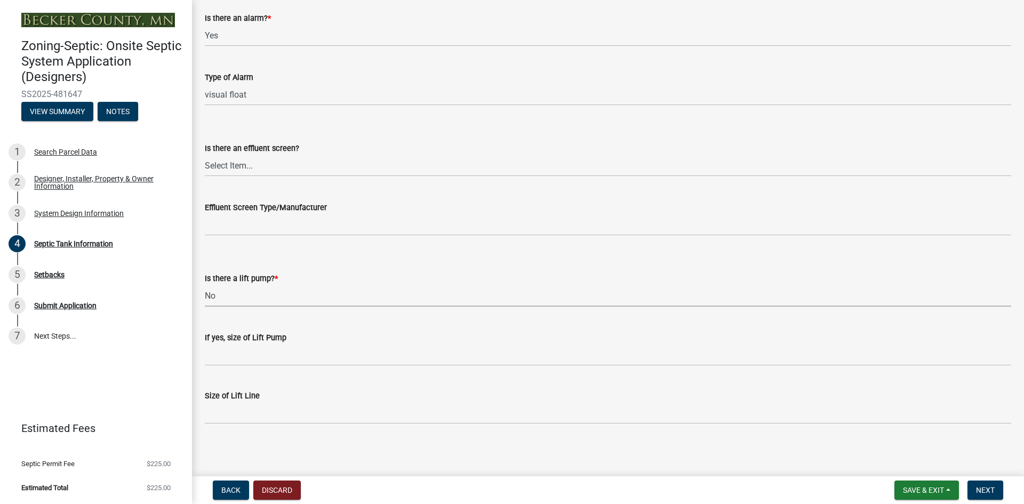
scroll to position [352, 0]
click at [988, 488] on span "Next" at bounding box center [985, 490] width 19 height 9
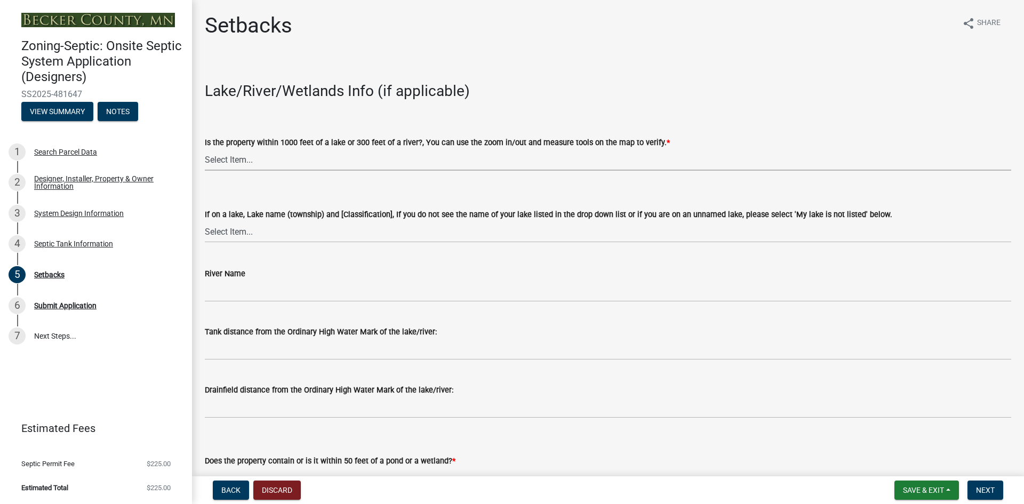
click at [236, 161] on select "Select Item... Yes No" at bounding box center [608, 160] width 807 height 22
click at [205, 149] on select "Select Item... Yes No" at bounding box center [608, 160] width 807 height 22
select select "c245ec0d-8d6f-4710-ab2b-b3aa70611708"
click at [237, 227] on select "Select Item... [GEOGRAPHIC_DATA] is not listed below [GEOGRAPHIC_DATA] ([GEOGRA…" at bounding box center [608, 232] width 807 height 22
click at [205, 221] on select "Select Item... [GEOGRAPHIC_DATA] is not listed below [GEOGRAPHIC_DATA] ([GEOGRA…" at bounding box center [608, 232] width 807 height 22
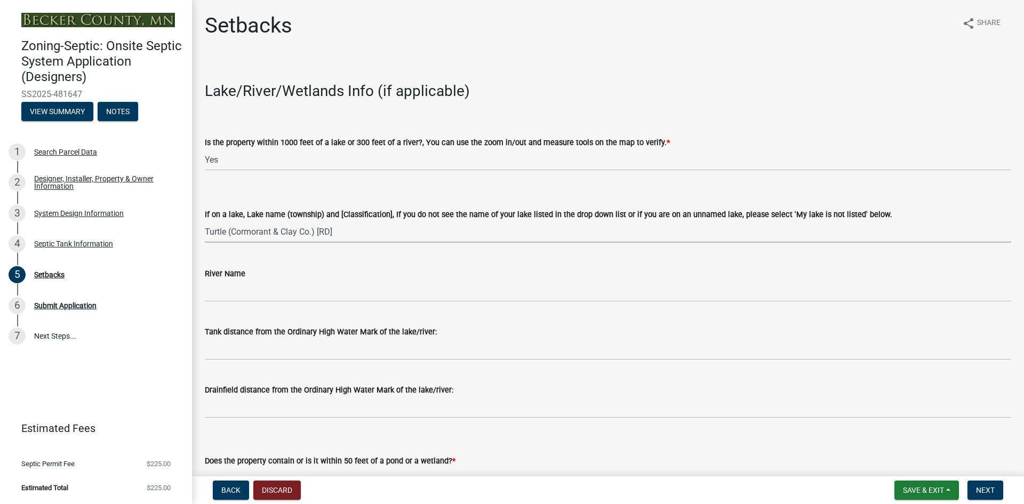
select select "aef5c85b-5634-4073-af60-e69e12d7380d"
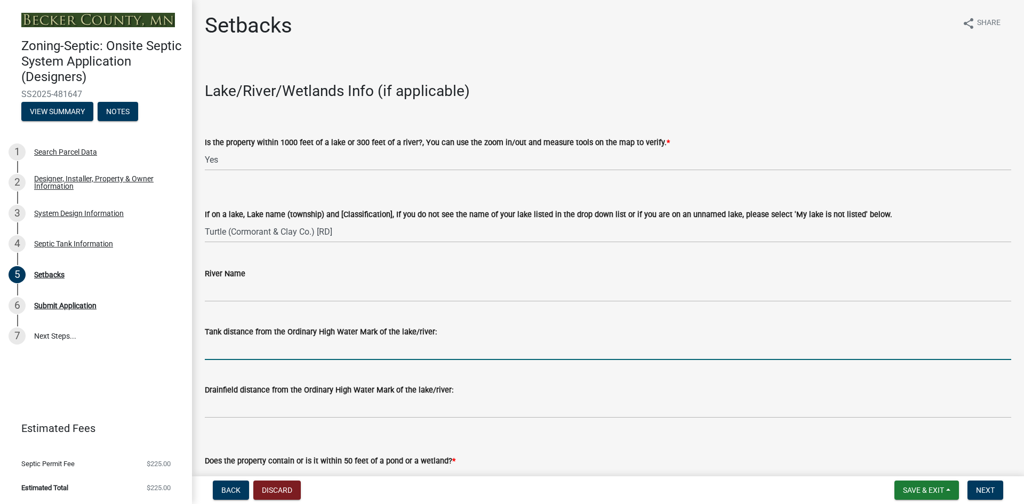
click at [237, 350] on input "Tank distance from the Ordinary High Water Mark of the lake/river:" at bounding box center [608, 349] width 807 height 22
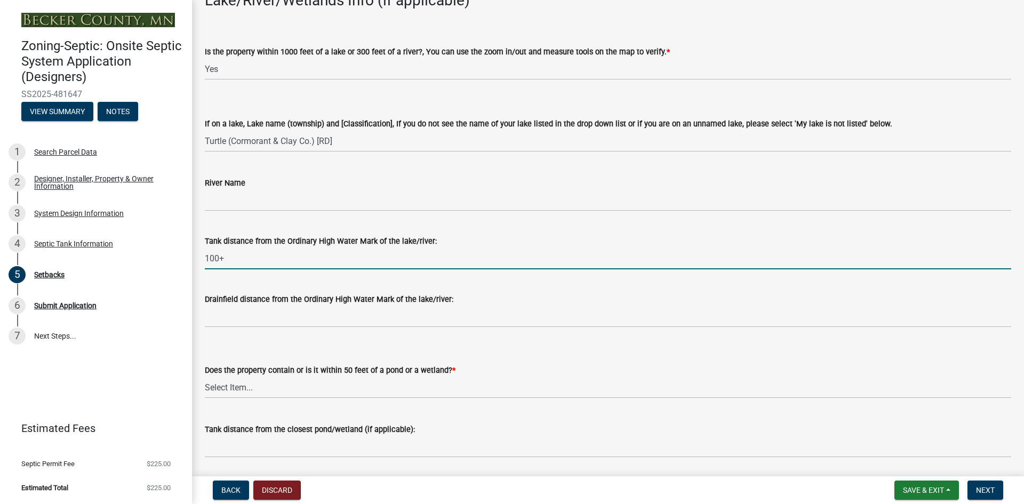
scroll to position [107, 0]
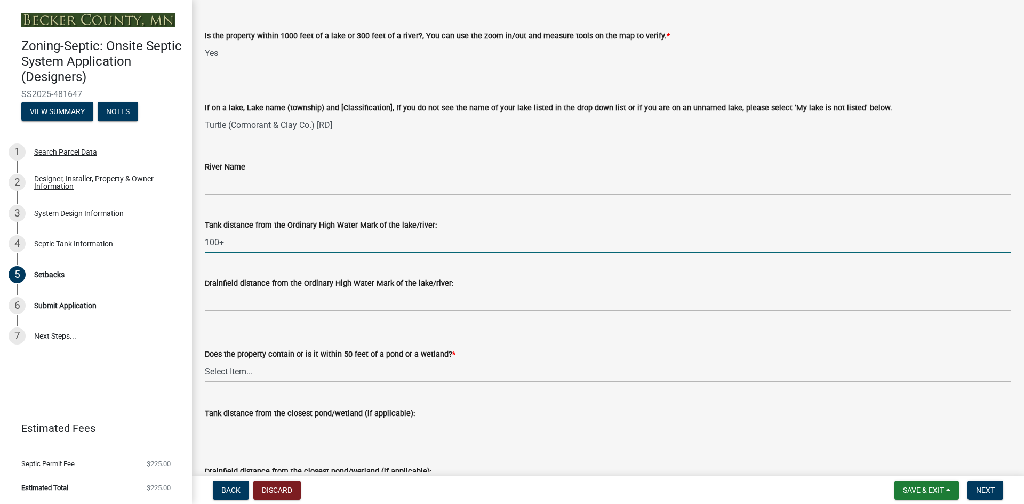
type input "100+"
click at [222, 371] on select "Select Item... Yes No" at bounding box center [608, 372] width 807 height 22
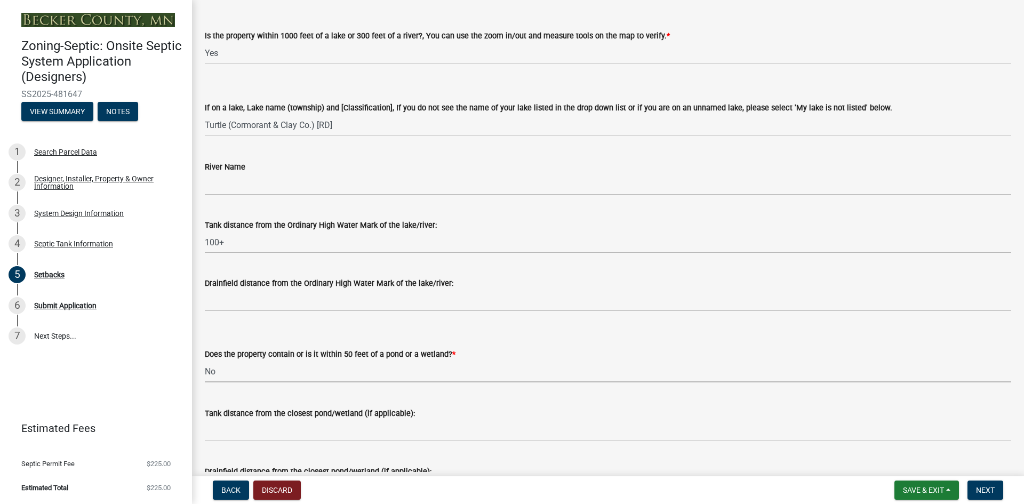
click at [205, 361] on select "Select Item... Yes No" at bounding box center [608, 372] width 807 height 22
select select "23044af5-43bb-4cf5-8aef-2716db2ce5fc"
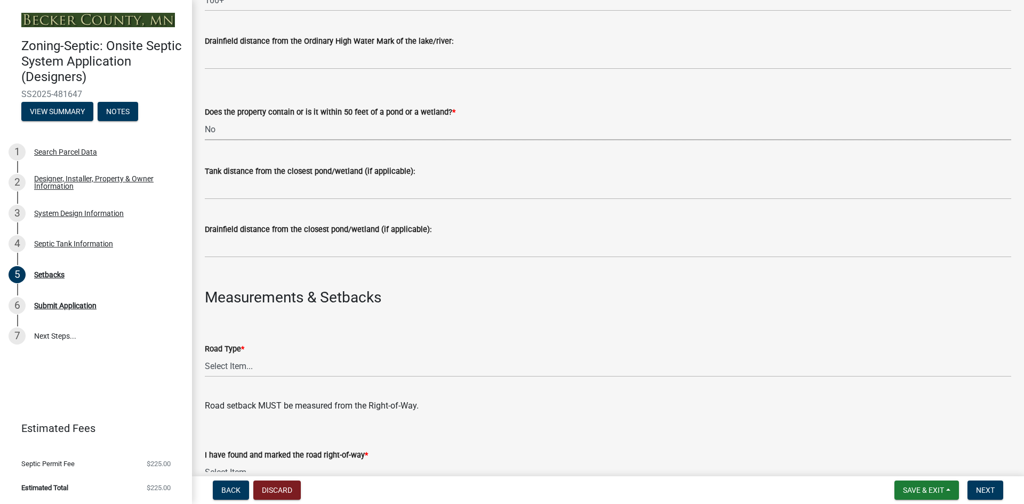
scroll to position [373, 0]
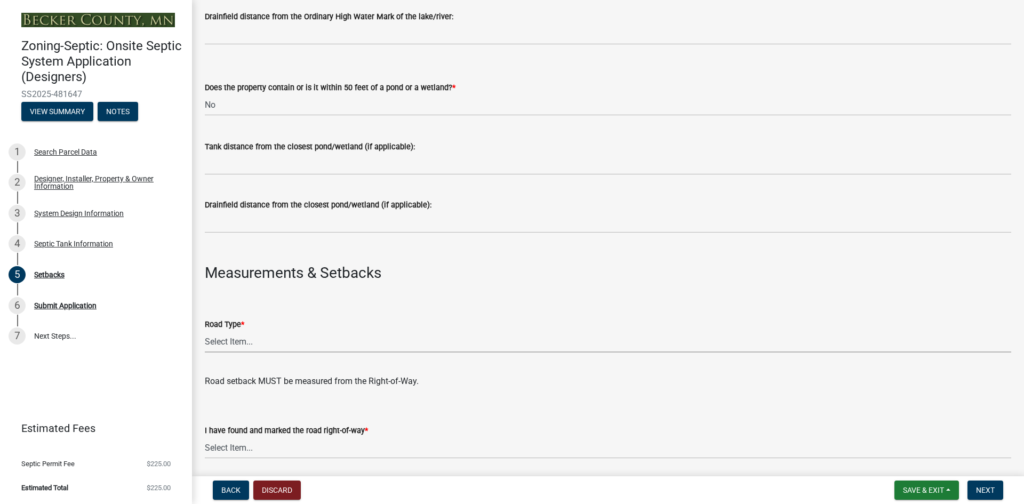
click at [219, 333] on select "Select Item... State County Public / Township Private Easement [GEOGRAPHIC_DATA]" at bounding box center [608, 342] width 807 height 22
click at [205, 331] on select "Select Item... State County Public / Township Private Easement [GEOGRAPHIC_DATA]" at bounding box center [608, 342] width 807 height 22
select select "21af9b93-f494-48c6-91ae-235d36c6c939"
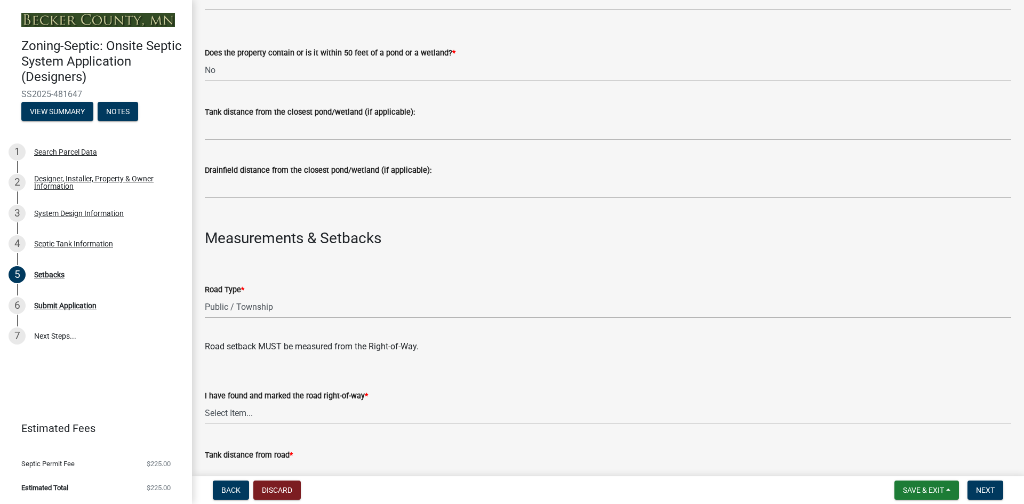
scroll to position [427, 0]
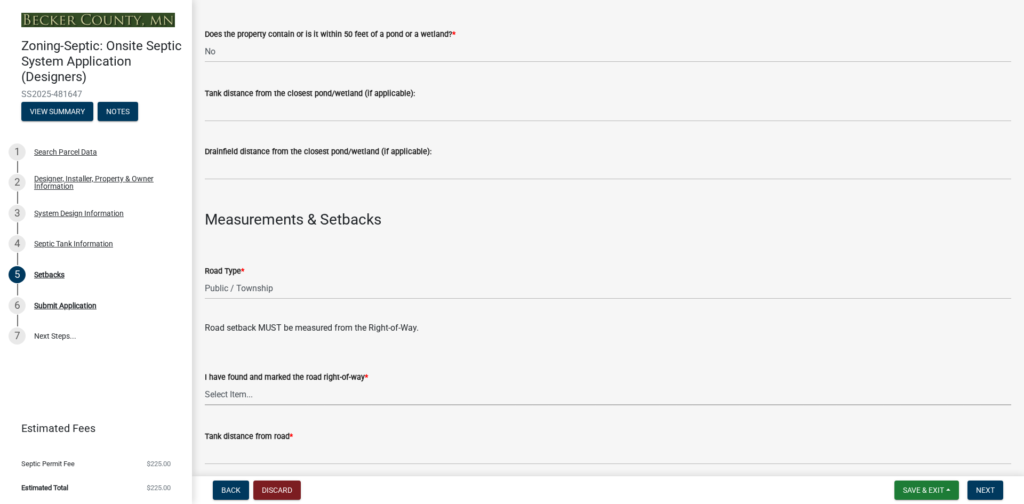
click at [227, 389] on select "Select Item... Yes No" at bounding box center [608, 395] width 807 height 22
click at [205, 384] on select "Select Item... Yes No" at bounding box center [608, 395] width 807 height 22
select select "a3ce498e-f8b1-44e2-889e-c4968ac74b5a"
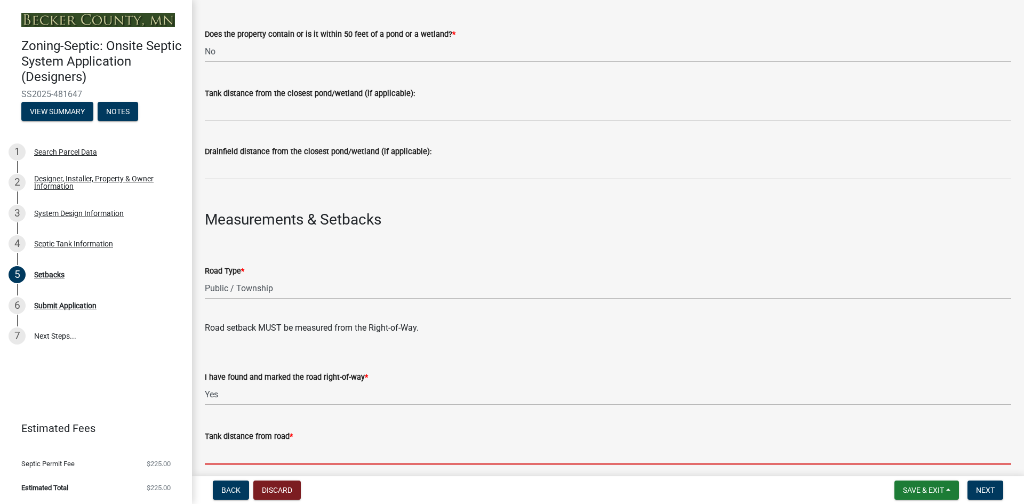
click at [263, 443] on input "Tank distance from road *" at bounding box center [608, 454] width 807 height 22
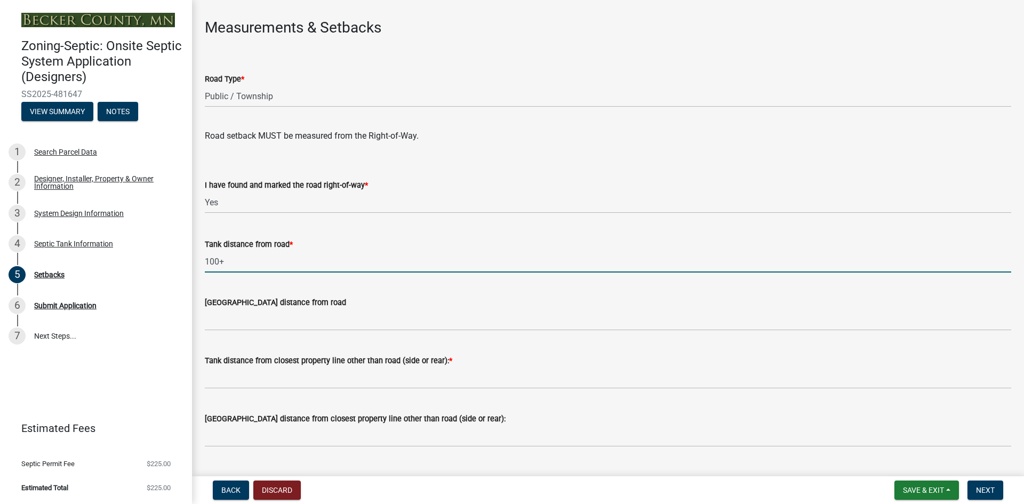
scroll to position [640, 0]
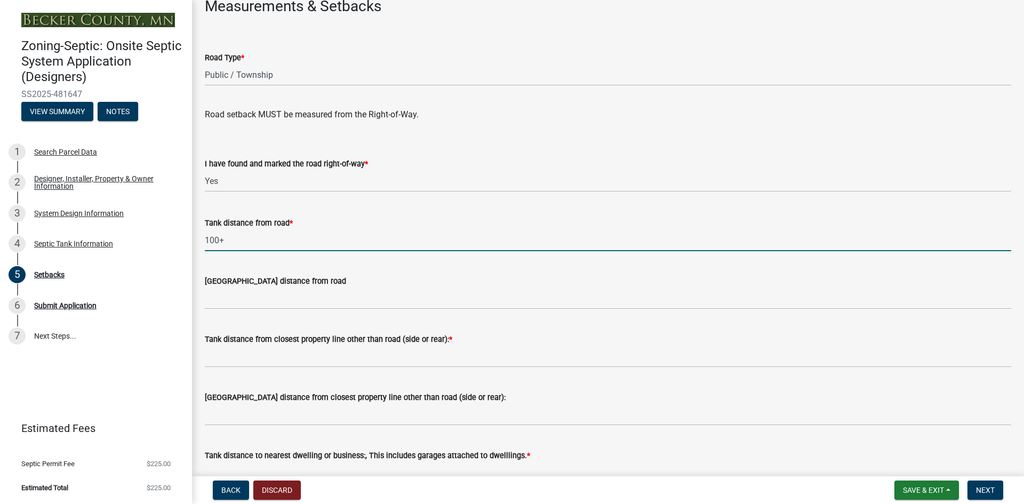
type input "100+"
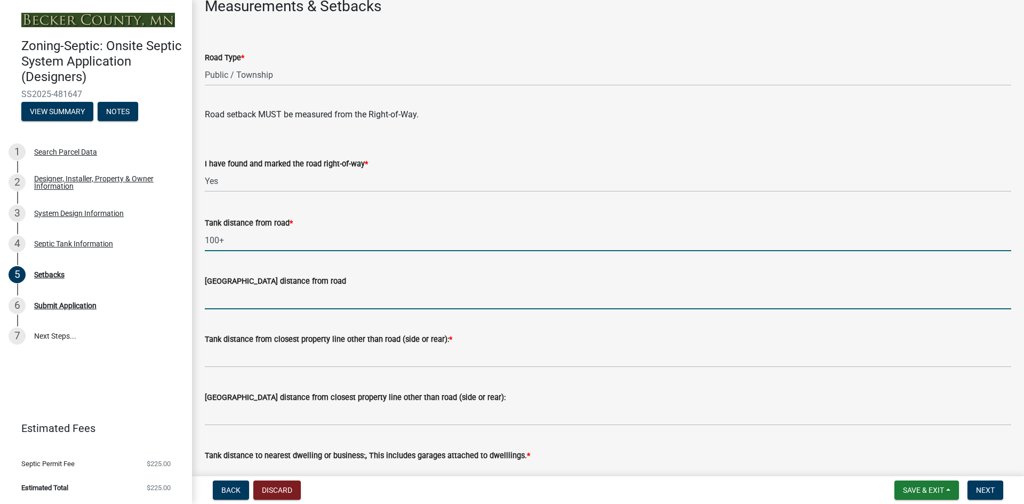
click at [250, 297] on input "[GEOGRAPHIC_DATA] distance from road" at bounding box center [608, 299] width 807 height 22
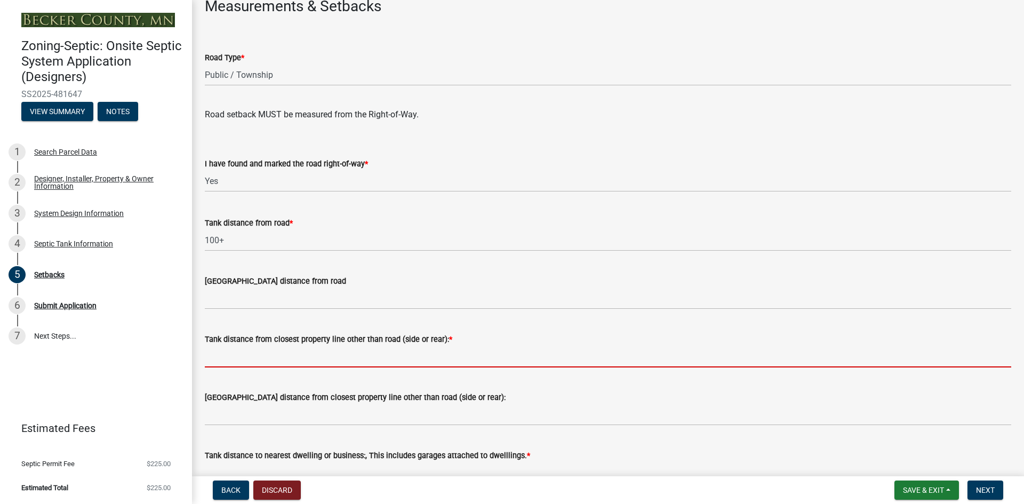
click at [291, 366] on input "Tank distance from closest property line other than road (side or rear): *" at bounding box center [608, 357] width 807 height 22
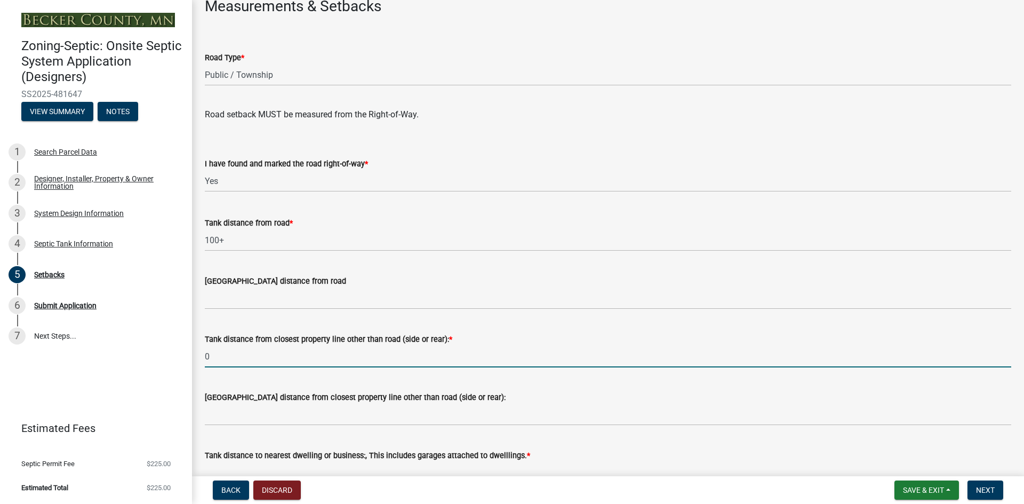
type input "0"
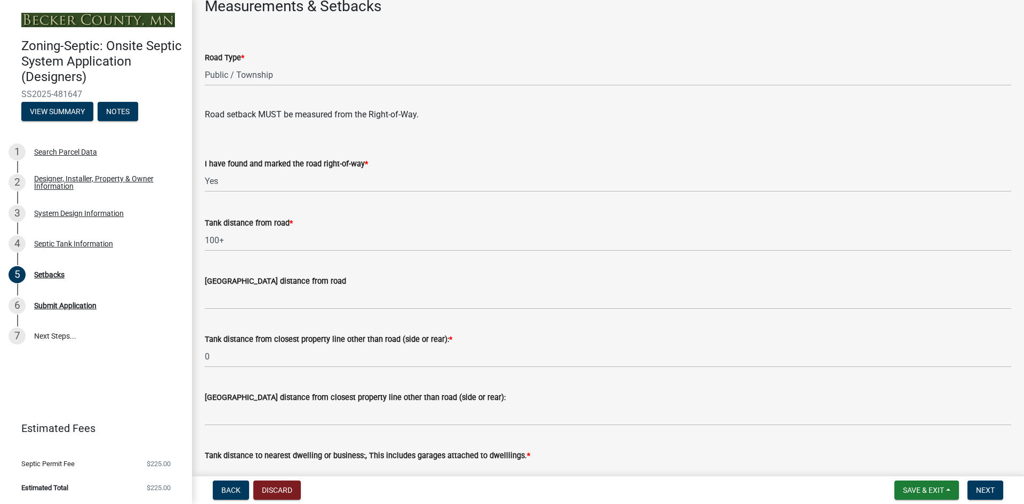
click at [517, 393] on div "[GEOGRAPHIC_DATA] distance from closest property line other than road (side or …" at bounding box center [608, 397] width 807 height 13
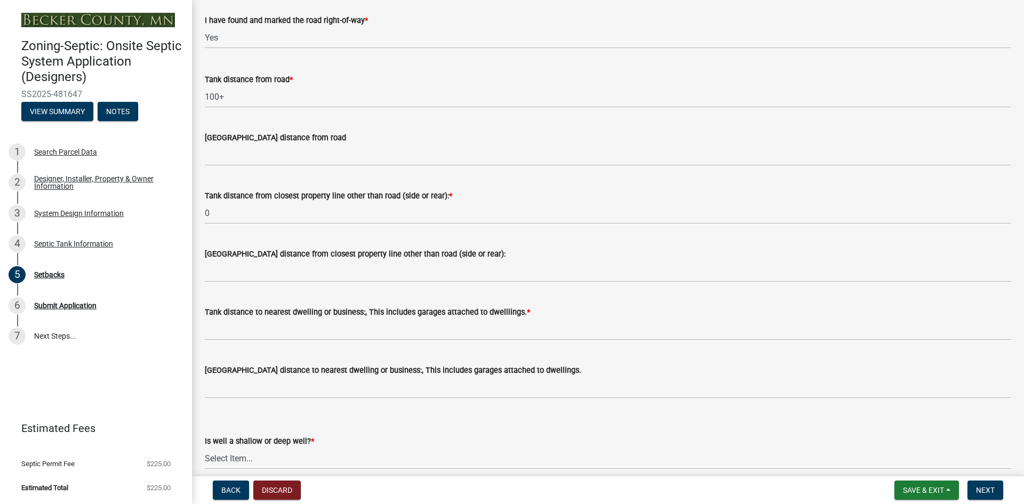
scroll to position [800, 0]
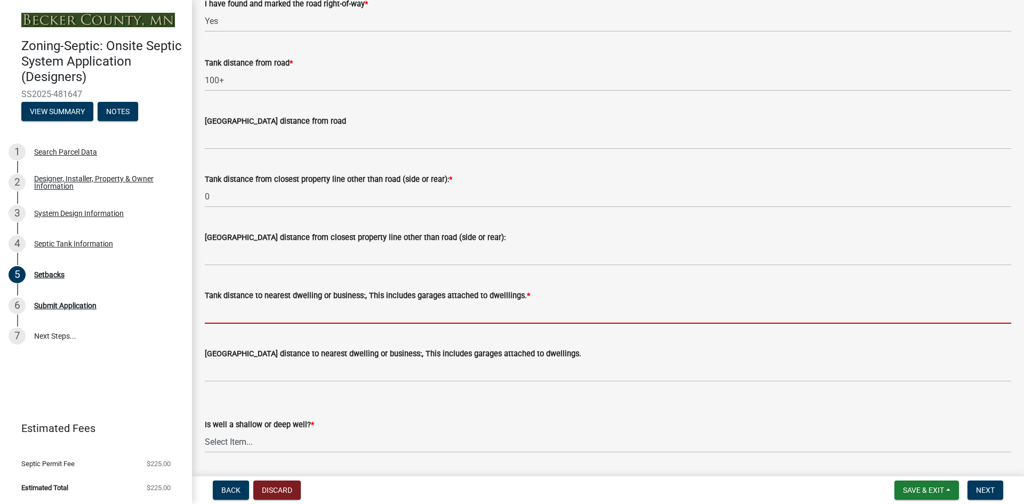
click at [248, 314] on input "Tank distance to nearest dwelling or business:, This includes garages attached …" at bounding box center [608, 313] width 807 height 22
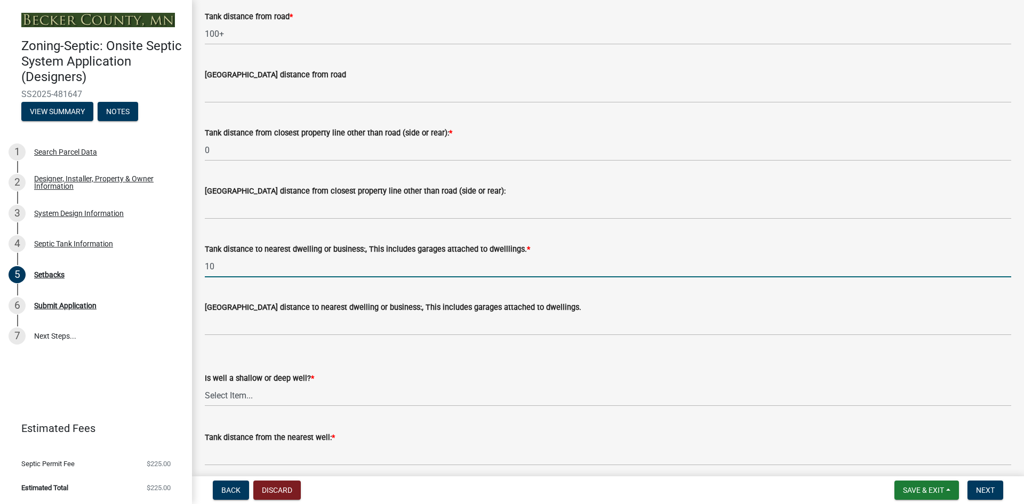
scroll to position [907, 0]
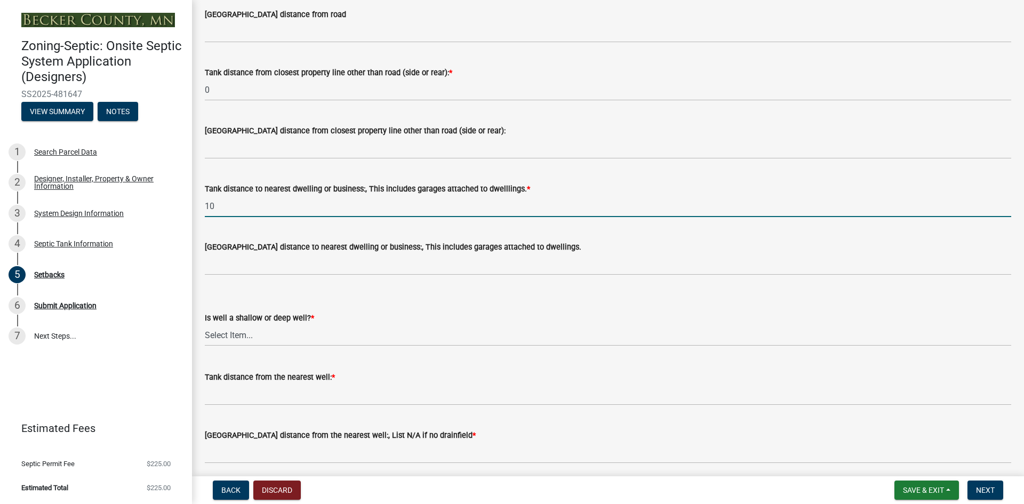
type input "10"
click at [254, 332] on select "Select Item... Deep Well Shallow Well No Well - Connected or to be connected to…" at bounding box center [608, 335] width 807 height 22
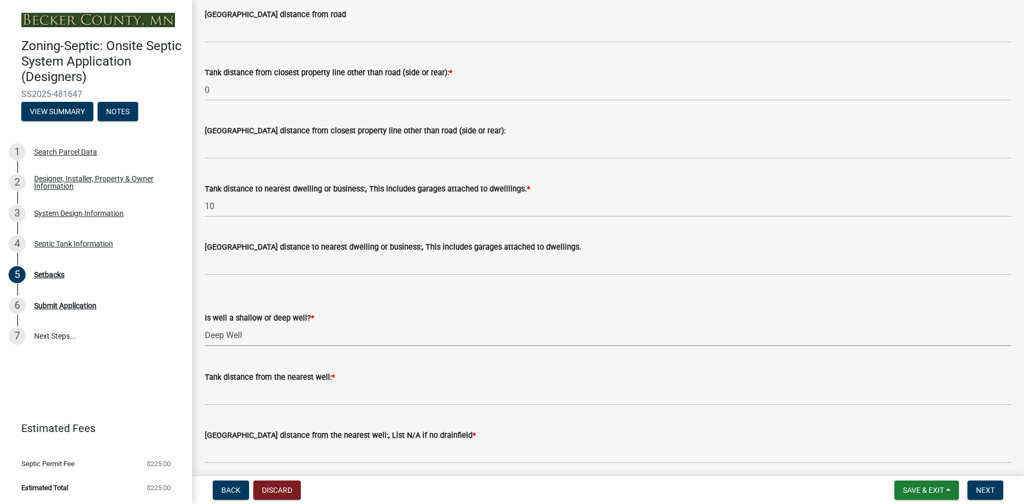
click at [205, 324] on select "Select Item... Deep Well Shallow Well No Well - Connected or to be connected to…" at bounding box center [608, 335] width 807 height 22
select select "cf78f1da-f066-4305-88a2-864abad1fa52"
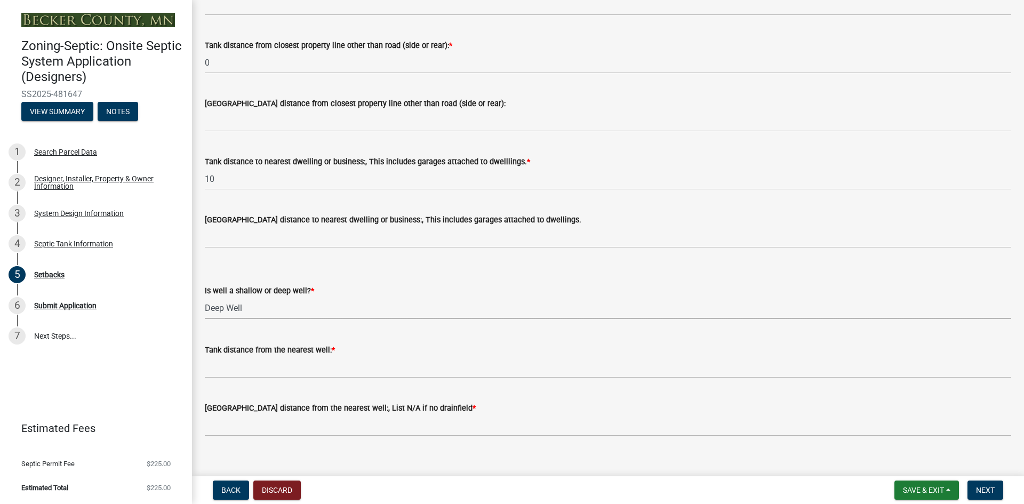
scroll to position [948, 0]
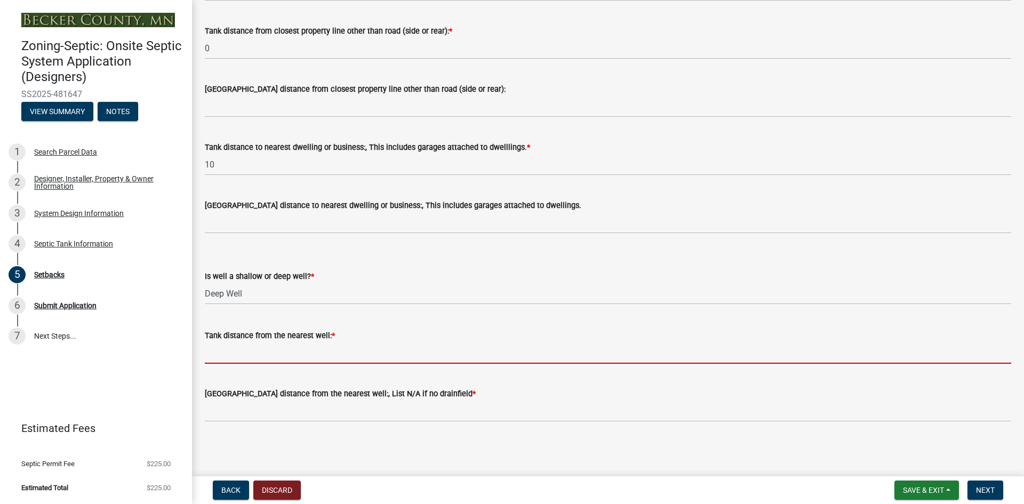
click at [243, 360] on input "Tank distance from the nearest well: *" at bounding box center [608, 353] width 807 height 22
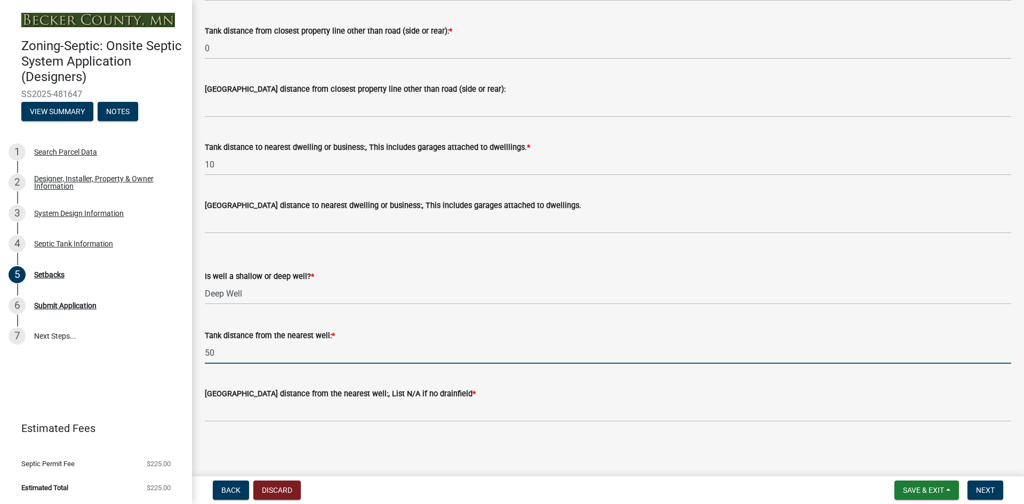
type input "50"
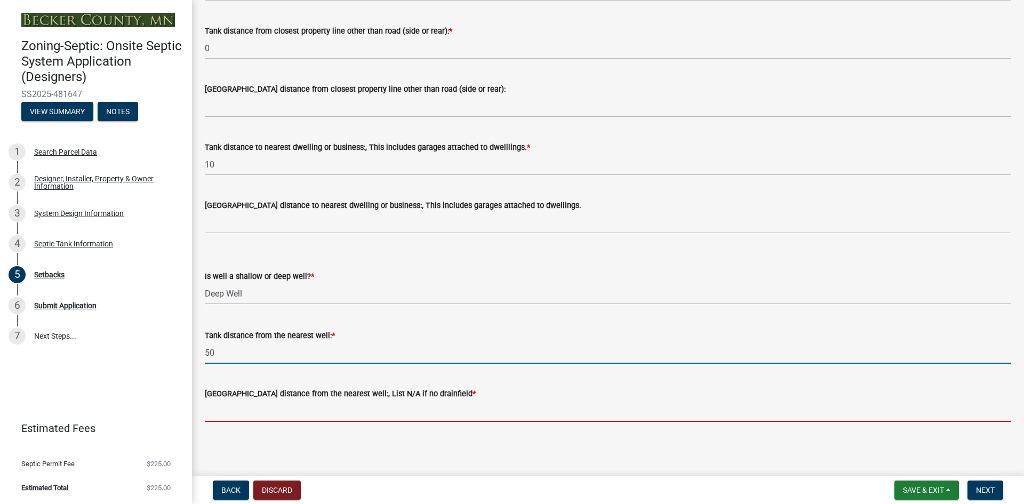
click at [277, 410] on input "[GEOGRAPHIC_DATA] distance from the nearest well:, List N/A if no drainfield *" at bounding box center [608, 411] width 807 height 22
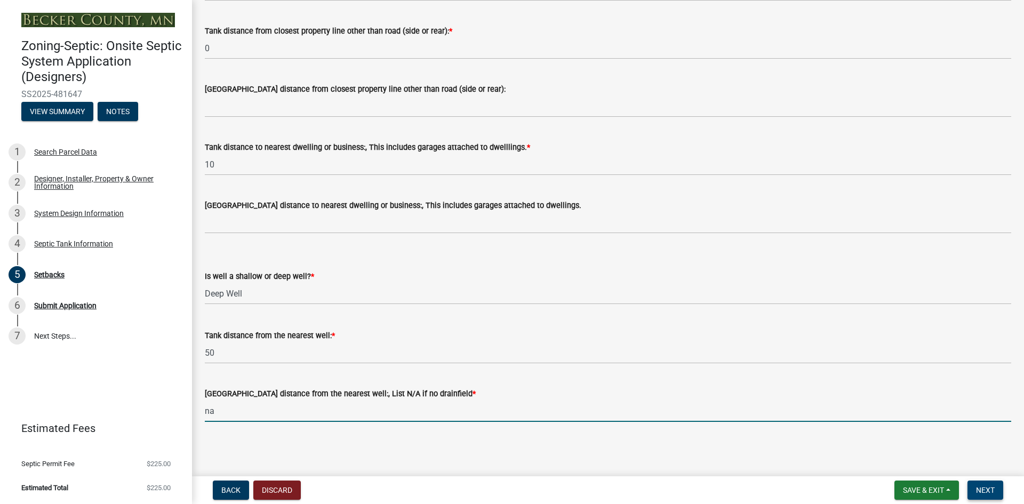
type input "na"
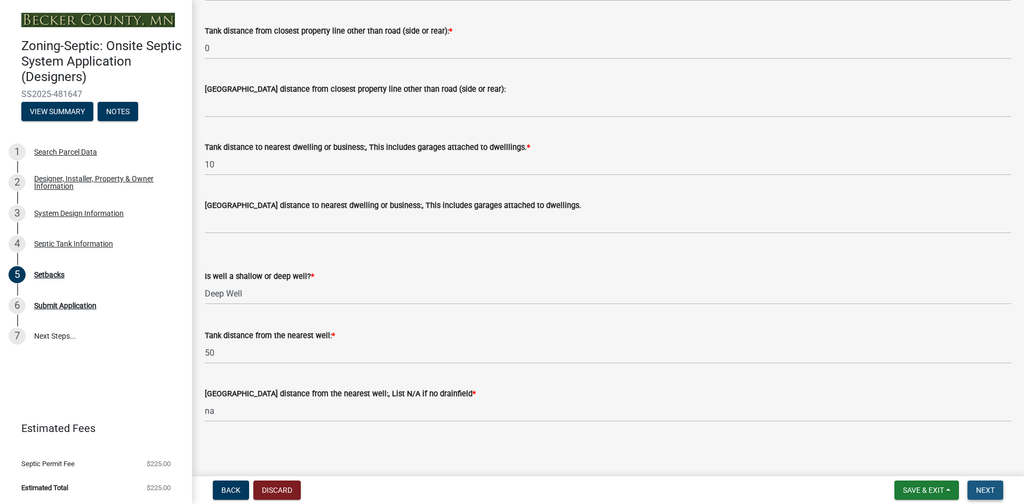
click at [986, 492] on span "Next" at bounding box center [985, 490] width 19 height 9
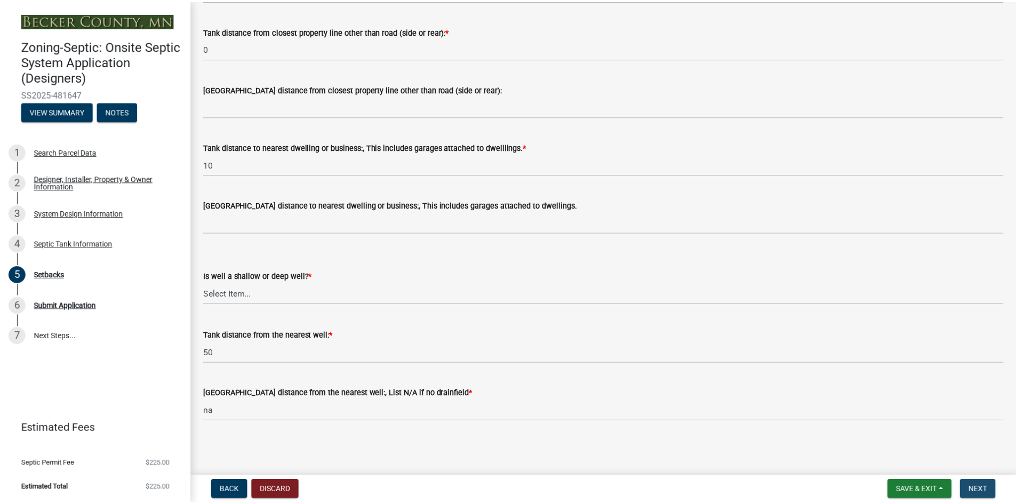
scroll to position [0, 0]
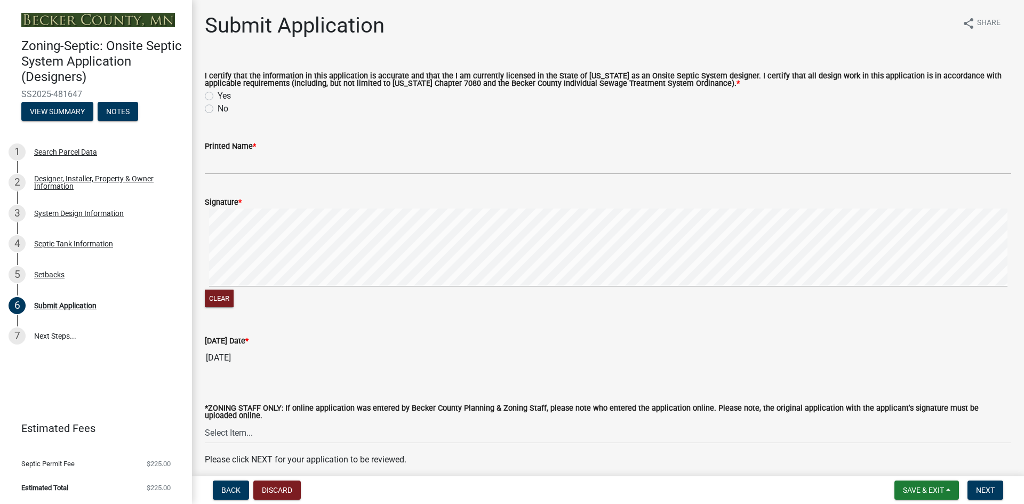
click at [218, 95] on label "Yes" at bounding box center [224, 96] width 13 height 13
click at [218, 95] on input "Yes" at bounding box center [221, 93] width 7 height 7
radio input "true"
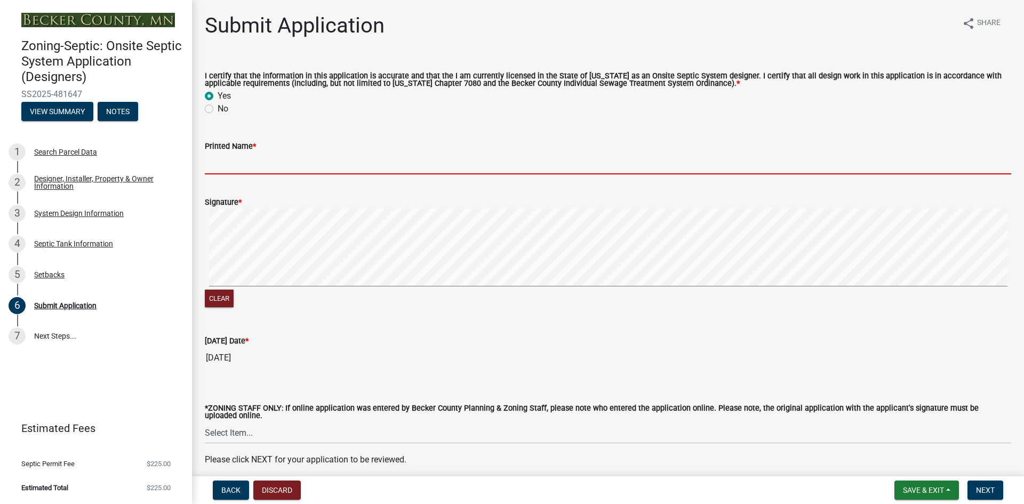
click at [252, 163] on input "Printed Name *" at bounding box center [608, 164] width 807 height 22
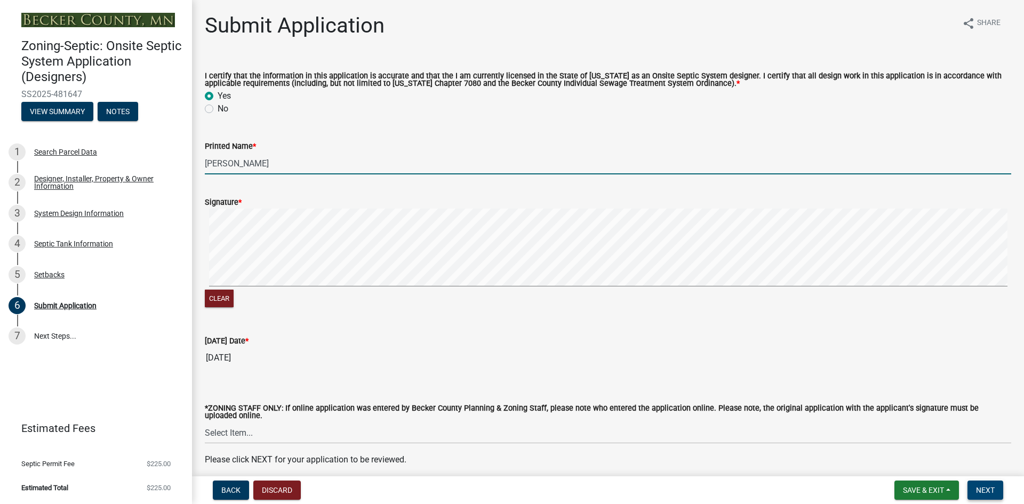
type input "[PERSON_NAME]"
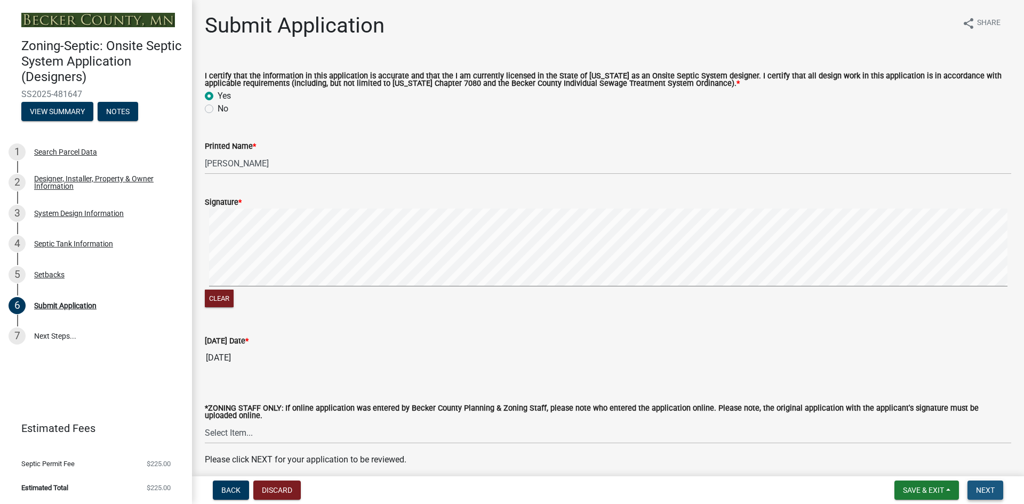
click at [983, 491] on span "Next" at bounding box center [985, 490] width 19 height 9
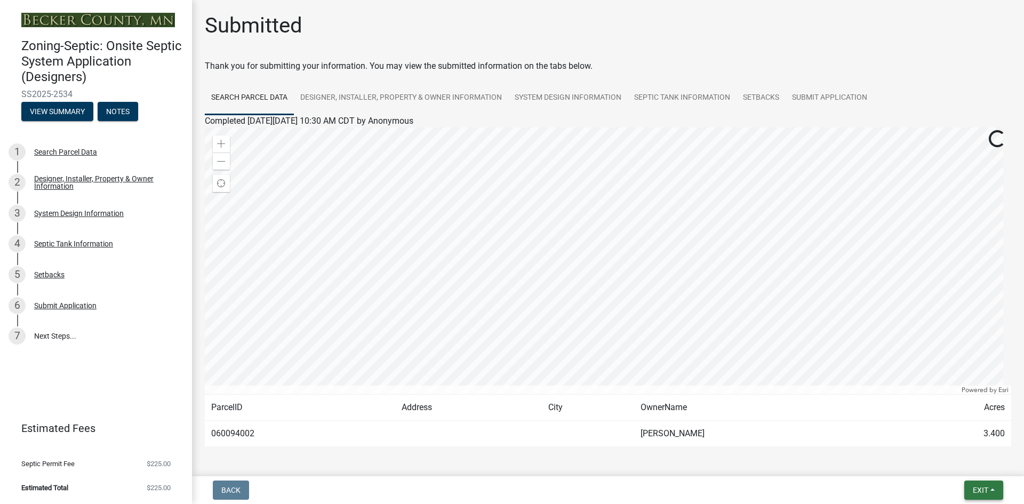
click at [986, 487] on span "Exit" at bounding box center [980, 490] width 15 height 9
click at [954, 458] on button "Save & Exit" at bounding box center [960, 463] width 85 height 26
